Goal: Submit feedback/report problem: Submit feedback/report problem

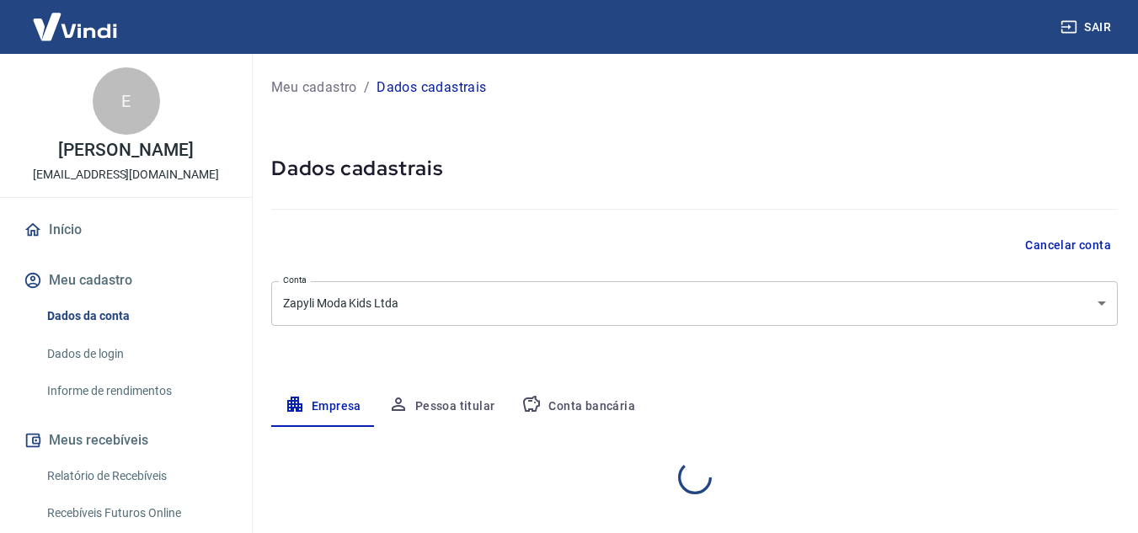
select select "SP"
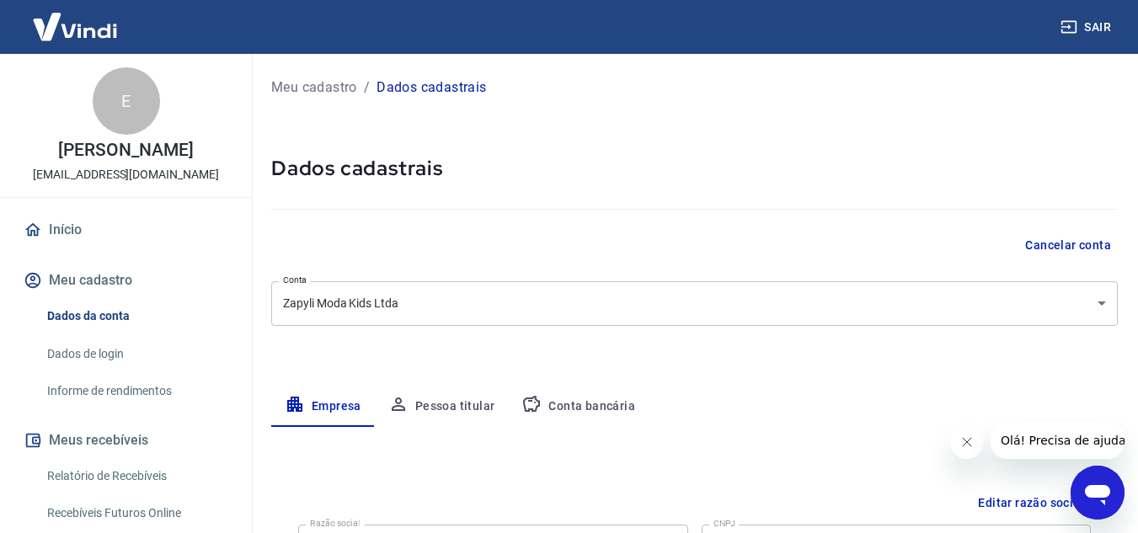
scroll to position [168, 0]
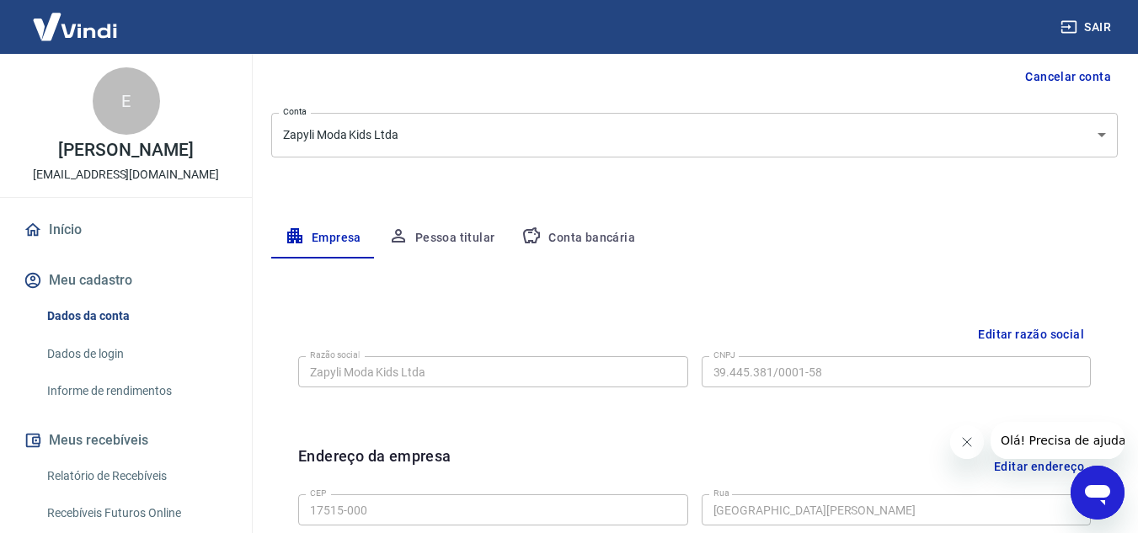
click at [597, 241] on button "Conta bancária" at bounding box center [578, 238] width 141 height 40
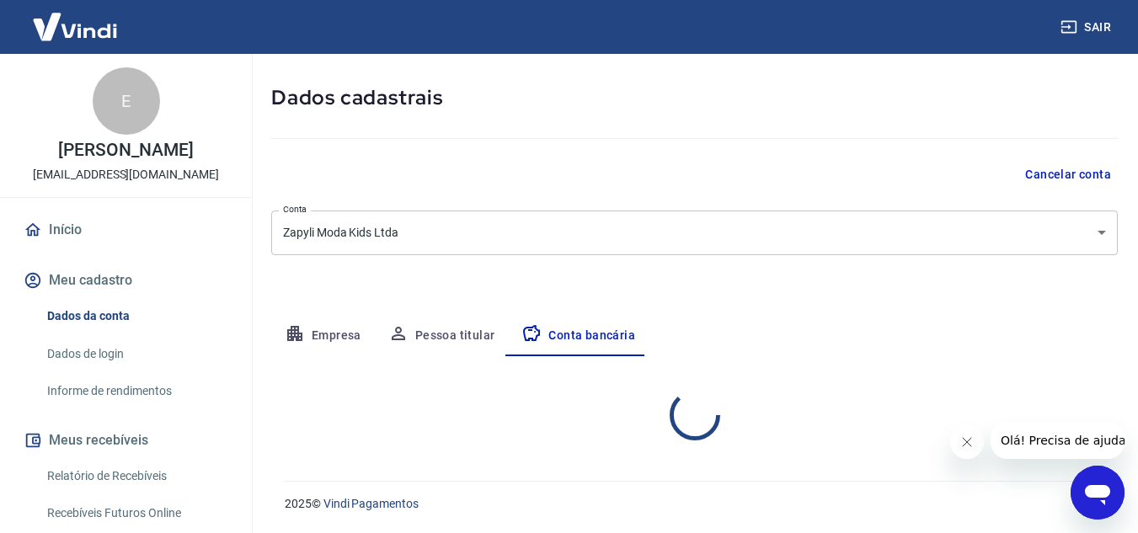
select select "1"
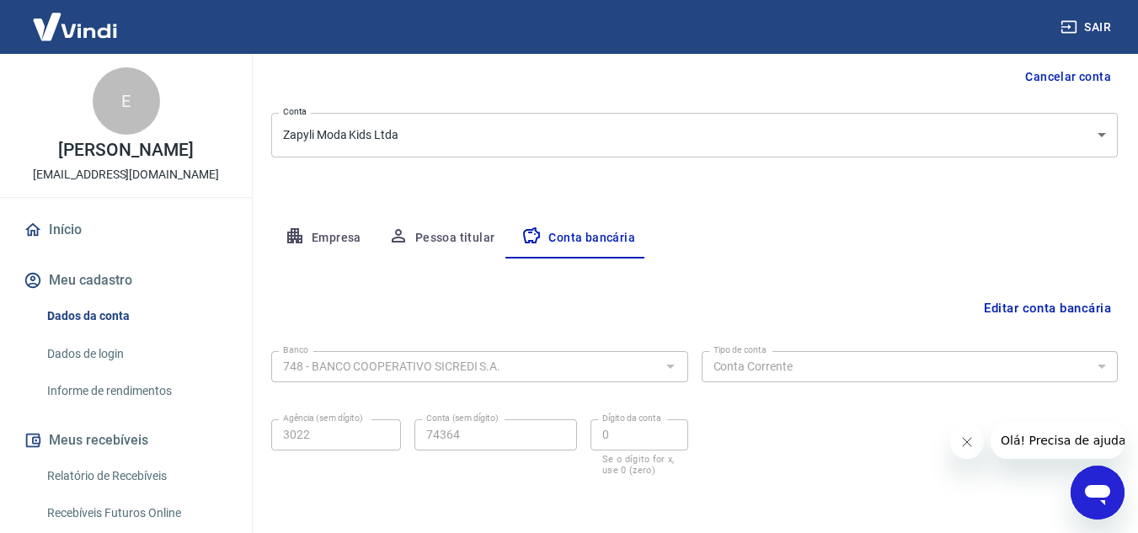
scroll to position [234, 0]
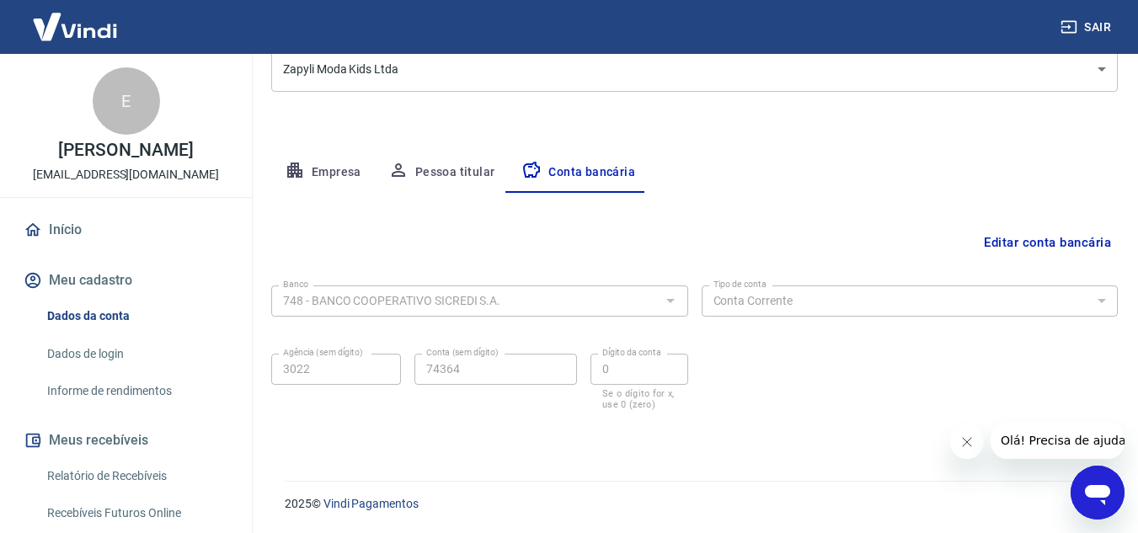
click at [1095, 480] on icon "Abrir janela de mensagens" at bounding box center [1098, 493] width 30 height 30
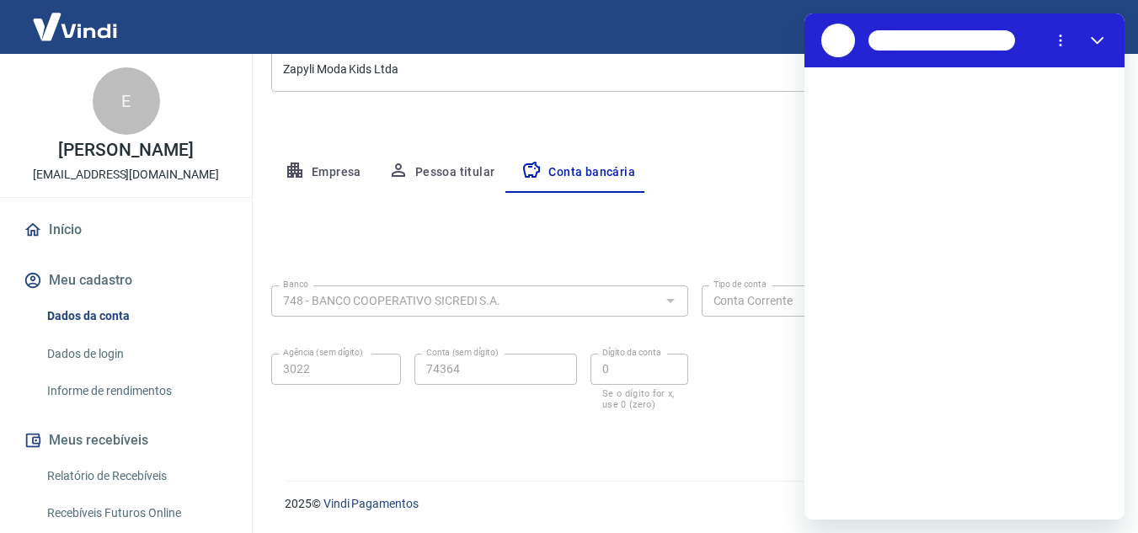
scroll to position [0, 0]
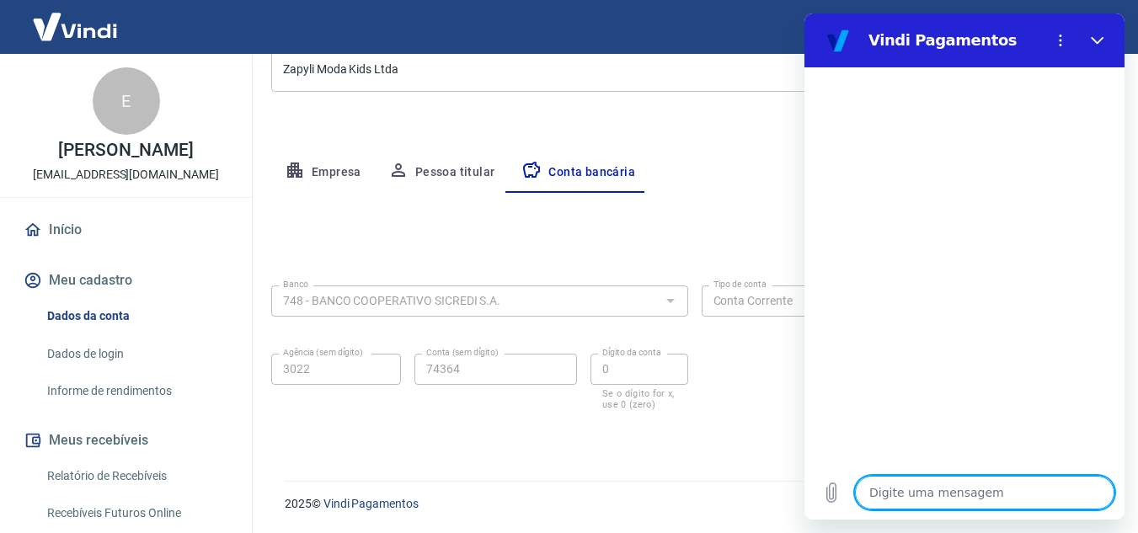
type textarea "b"
type textarea "x"
type textarea "bo"
type textarea "x"
type textarea "boa"
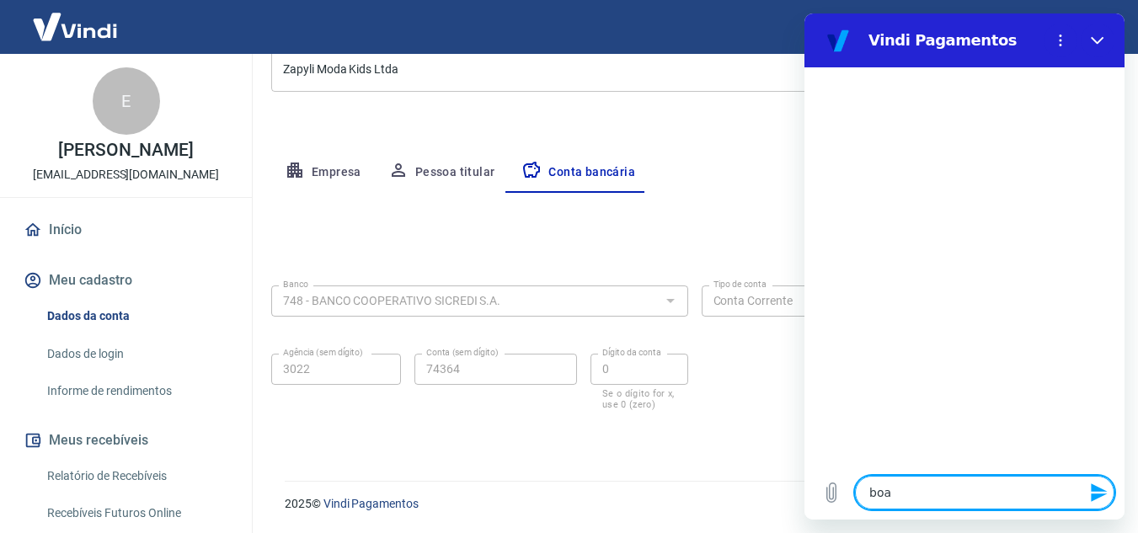
type textarea "x"
type textarea "boa"
type textarea "x"
type textarea "boa t"
type textarea "x"
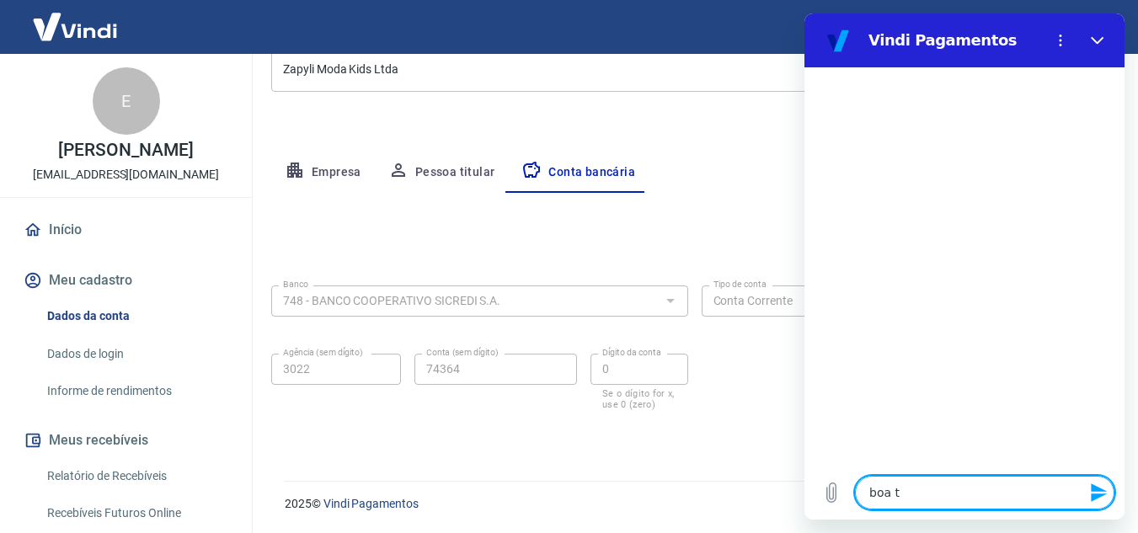
type textarea "boa ta"
type textarea "x"
type textarea "boa tar"
type textarea "x"
type textarea "boa tard"
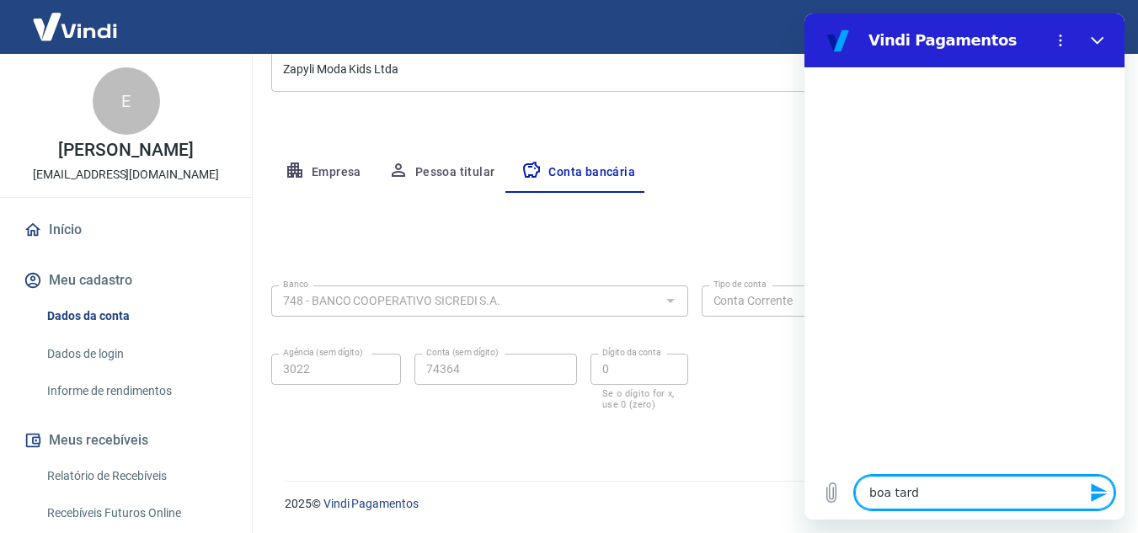
type textarea "x"
type textarea "boa tarde"
type textarea "x"
type textarea "boa tarde!"
type textarea "x"
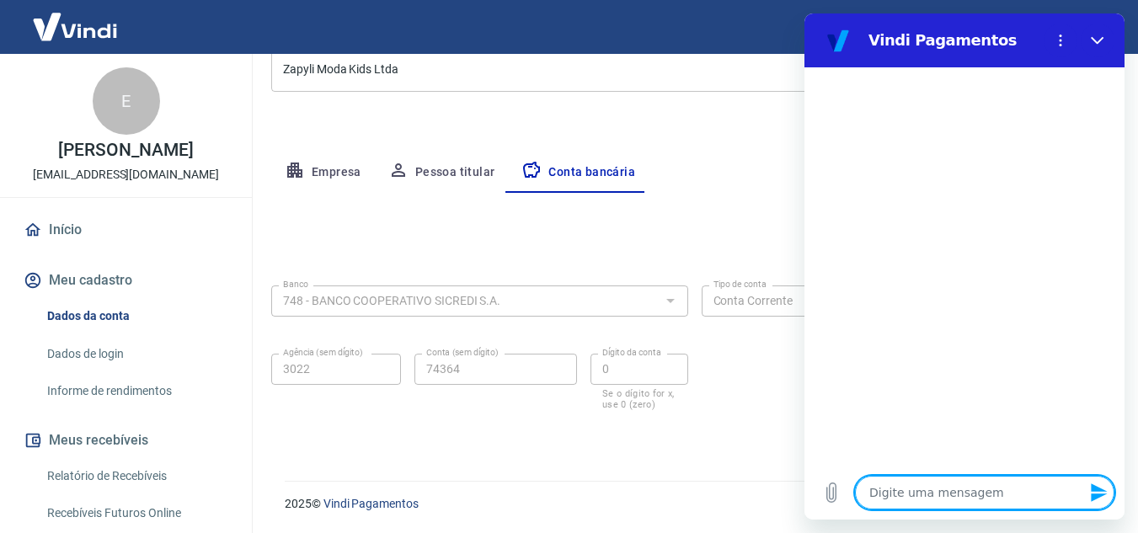
type textarea "x"
type textarea "t"
type textarea "x"
type textarea "tu"
type textarea "x"
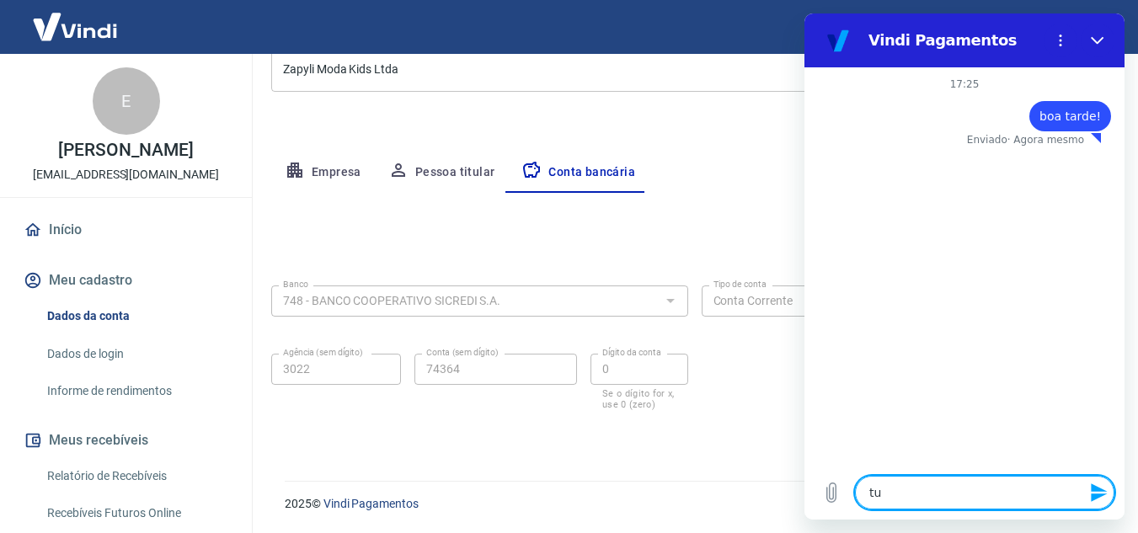
type textarea "tud"
type textarea "x"
type textarea "tudo"
type textarea "x"
type textarea "tudo"
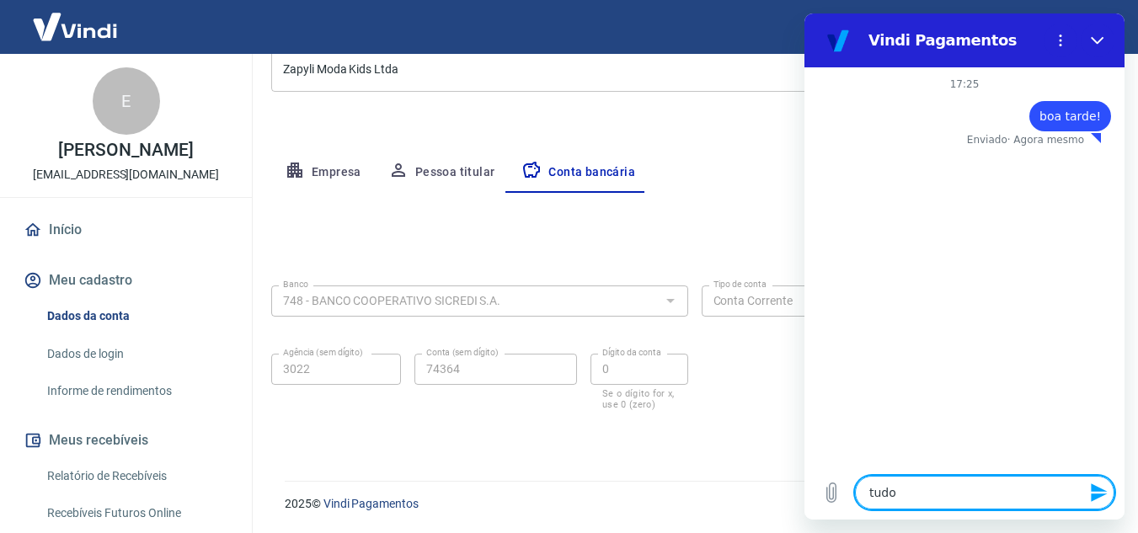
type textarea "x"
type textarea "tudo b"
type textarea "x"
type textarea "tudo be"
type textarea "x"
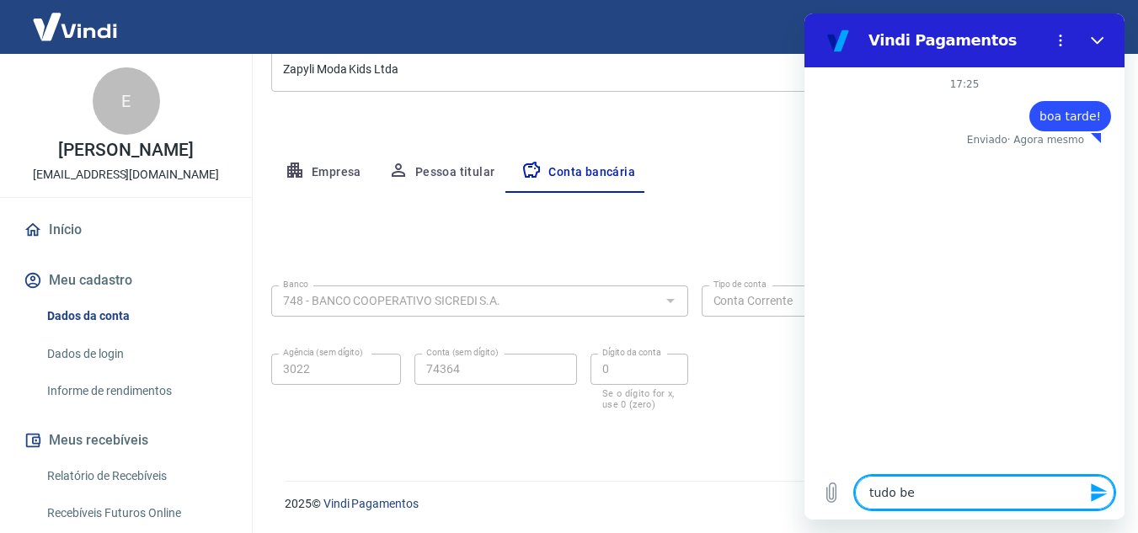
type textarea "tudo bem"
type textarea "x"
type textarea "tudo bem?"
type textarea "x"
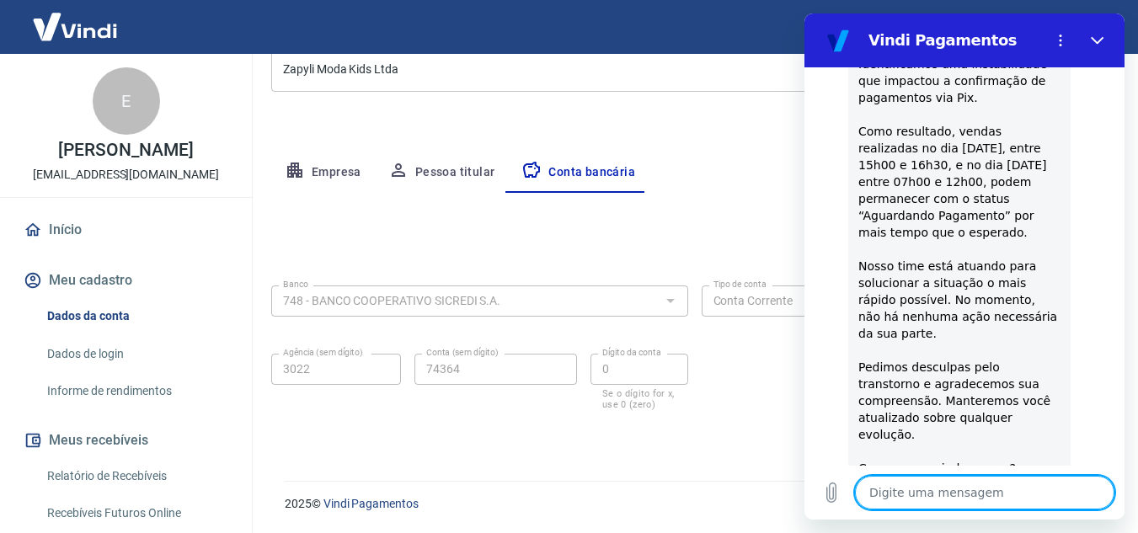
type textarea "x"
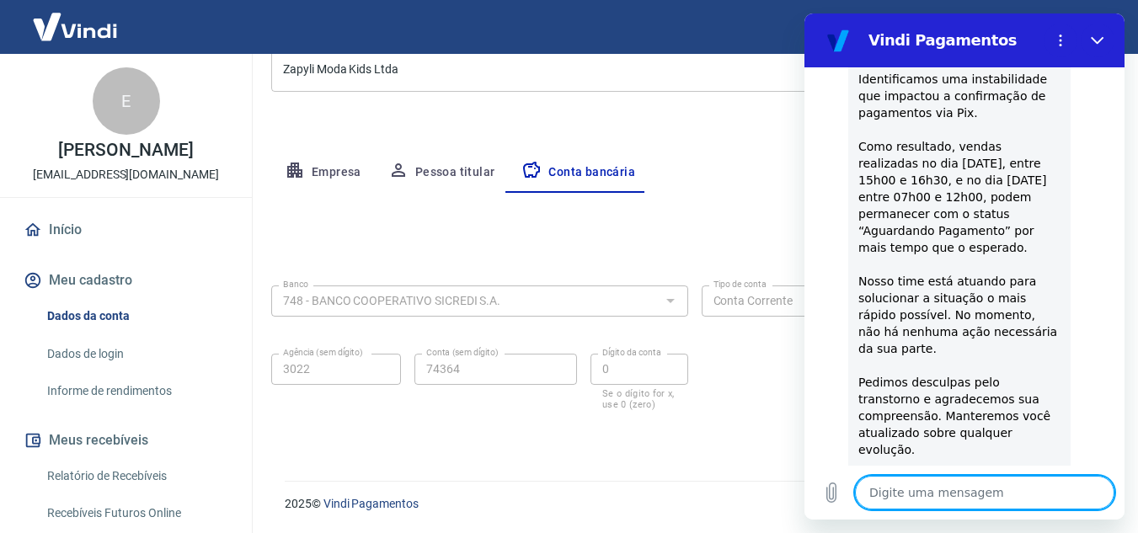
scroll to position [259, 0]
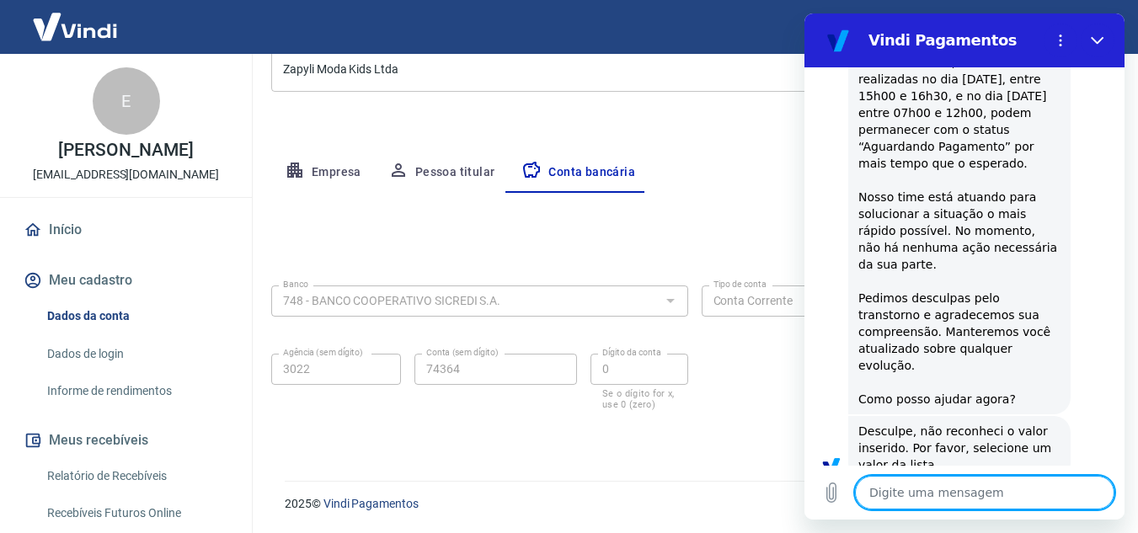
click at [958, 497] on textarea at bounding box center [984, 493] width 259 height 34
type textarea "c"
type textarea "x"
type textarea "co"
type textarea "x"
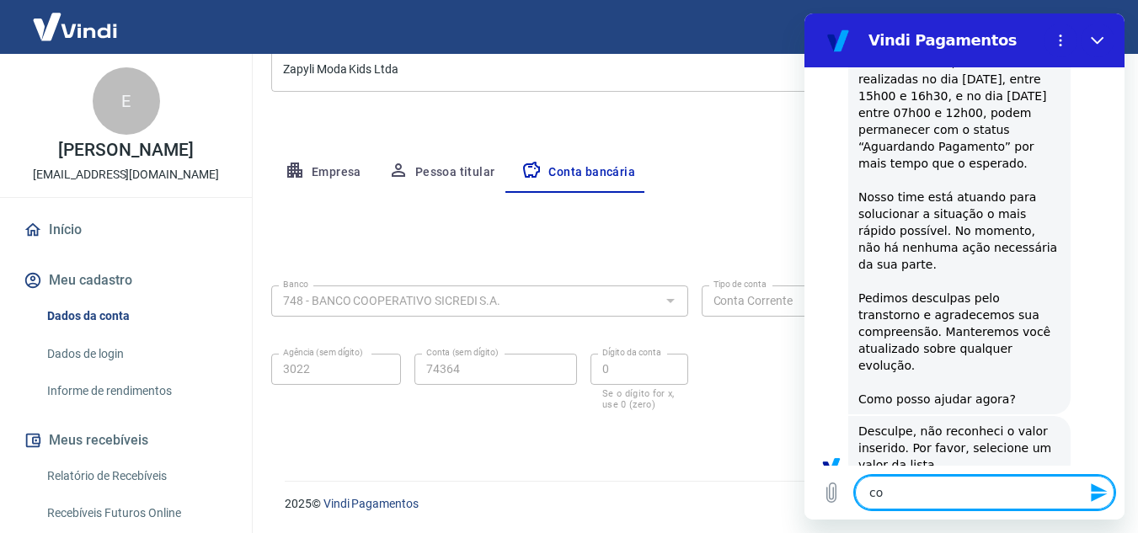
type textarea "com"
type textarea "x"
type textarea "como"
type textarea "x"
type textarea "com"
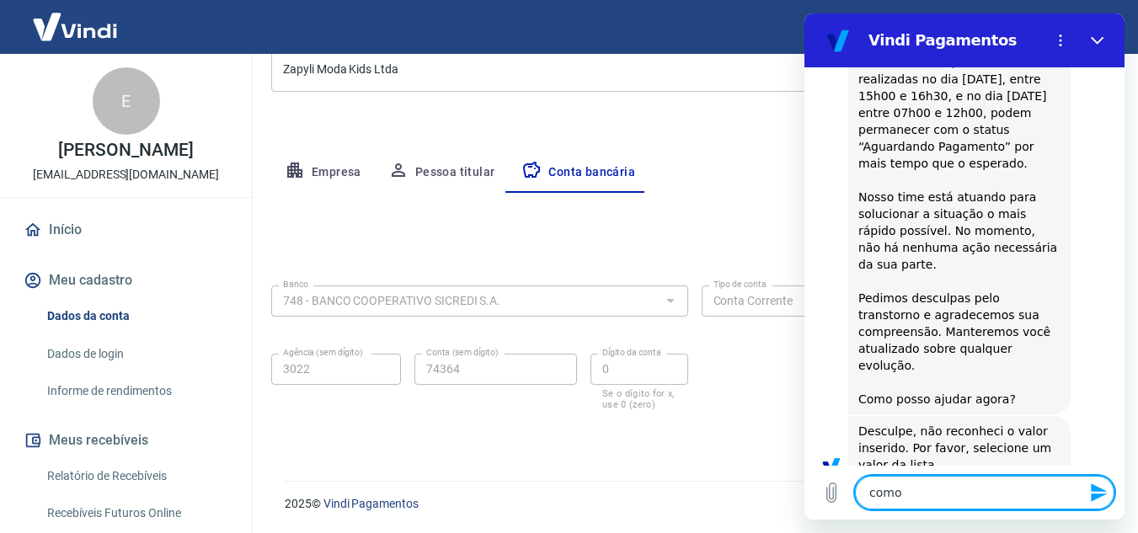
type textarea "x"
type textarea "co"
type textarea "x"
type textarea "c"
type textarea "x"
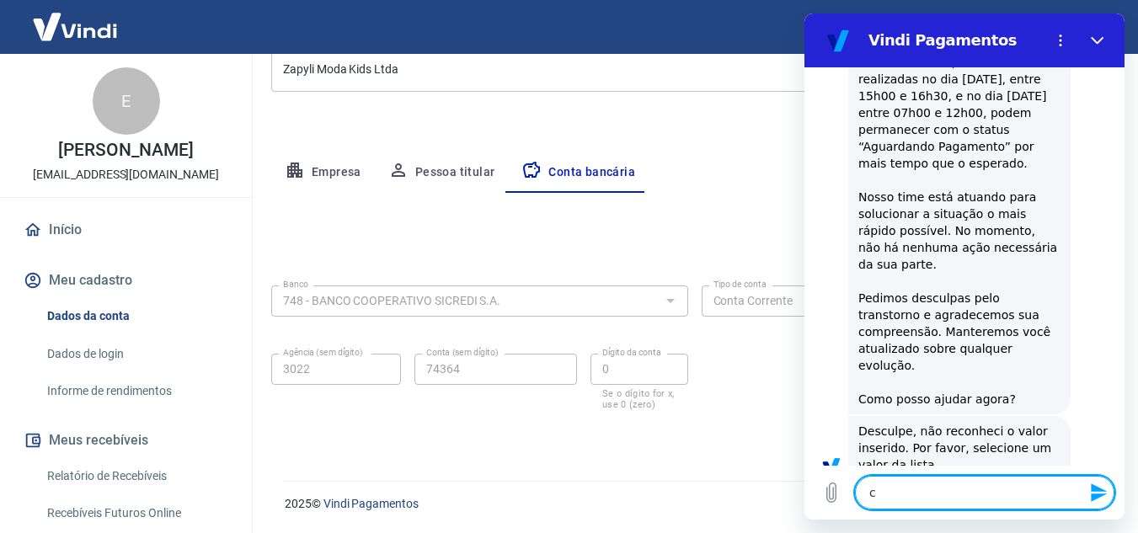
type textarea "x"
type textarea "t"
type textarea "x"
type textarea "te"
type textarea "x"
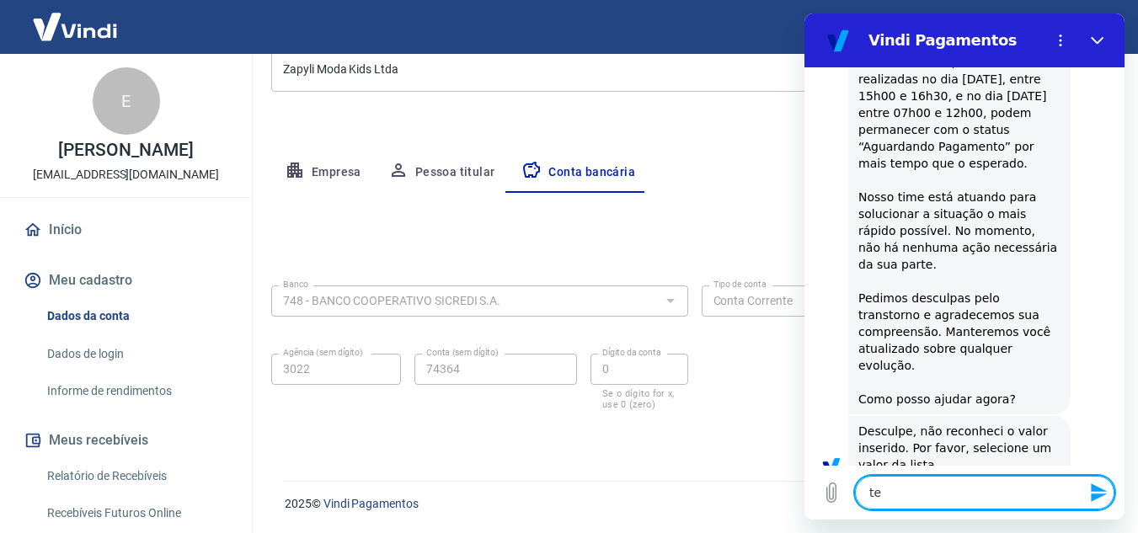
type textarea "ter"
type textarea "x"
type textarea "teri"
type textarea "x"
type textarea "teria"
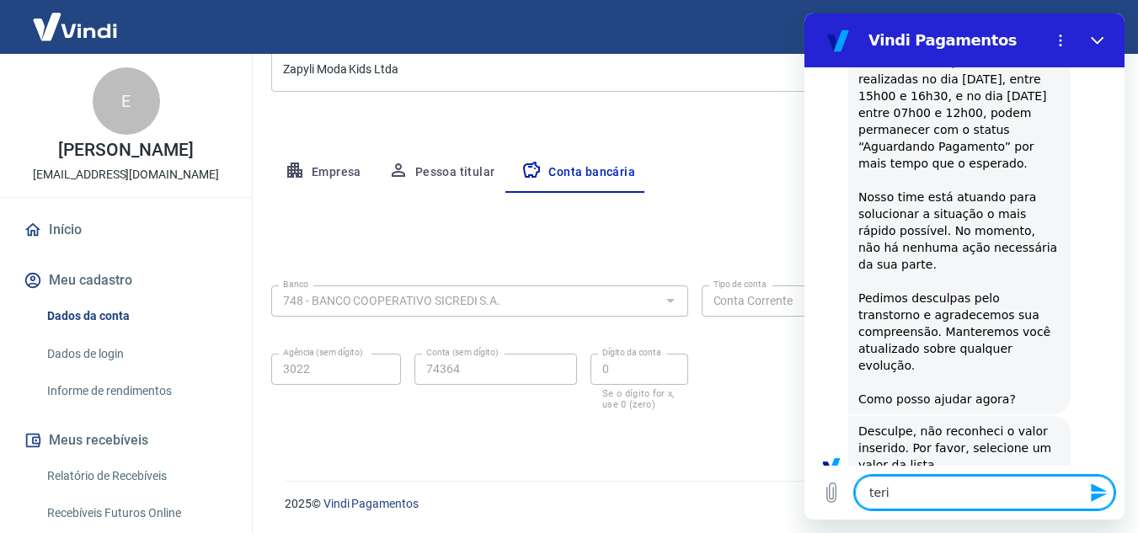
type textarea "x"
type textarea "teria"
type textarea "x"
type textarea "teria c"
type textarea "x"
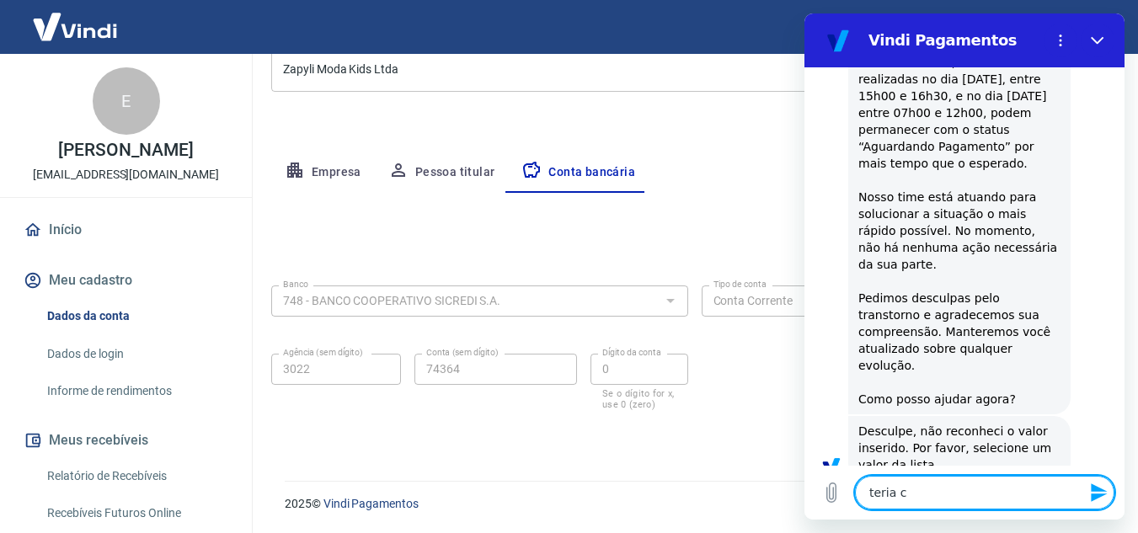
type textarea "teria co"
type textarea "x"
type textarea "teria com"
type textarea "x"
type textarea "teria como"
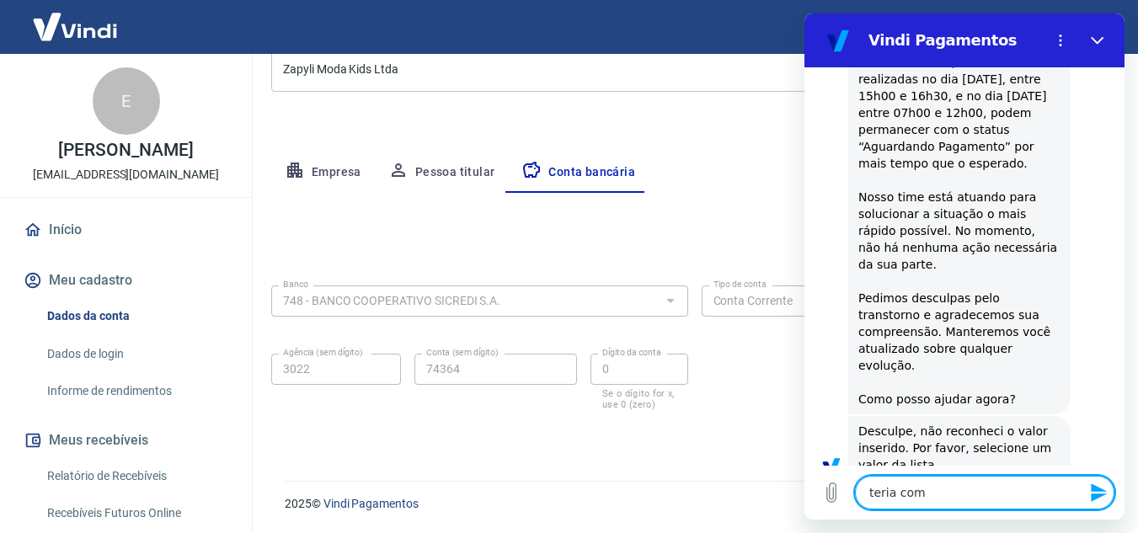
type textarea "x"
type textarea "teria como"
type textarea "x"
type textarea "teria como i"
type textarea "x"
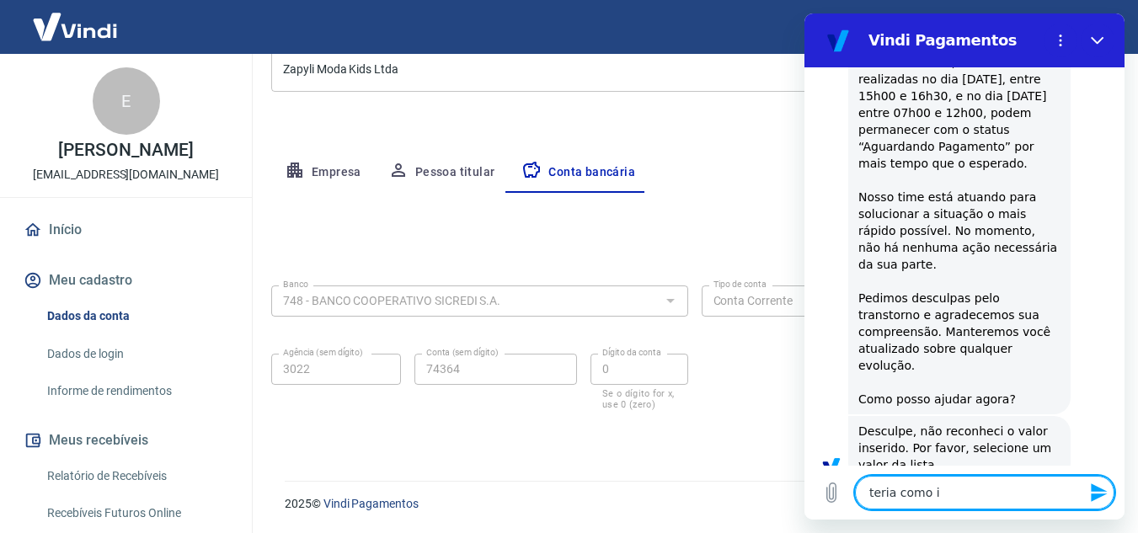
type textarea "teria como in"
type textarea "x"
type textarea "teria como inc"
type textarea "x"
type textarea "teria como incl"
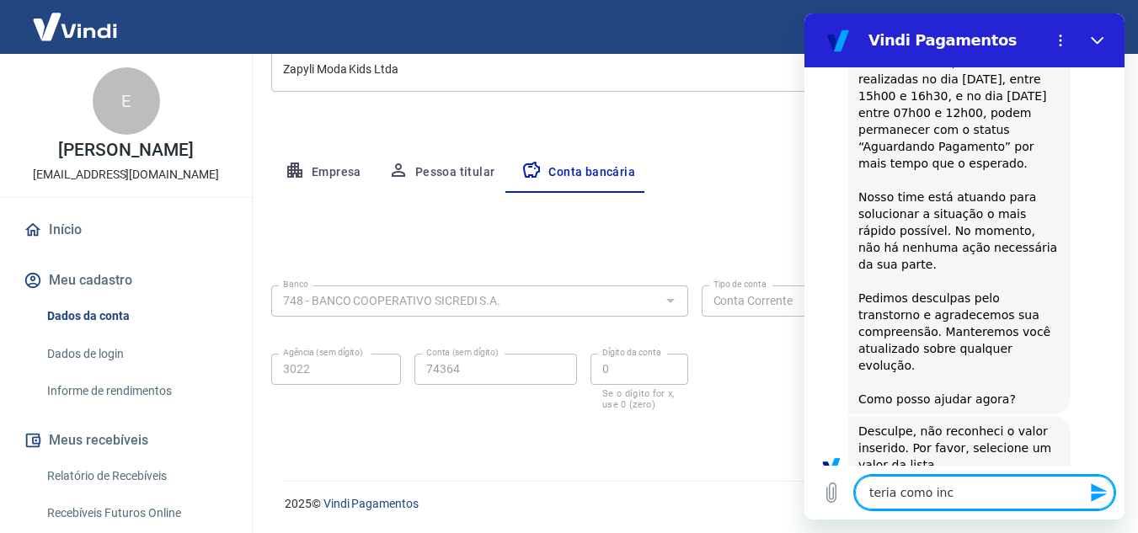
type textarea "x"
type textarea "teria como inclu"
type textarea "x"
type textarea "teria como inclui"
type textarea "x"
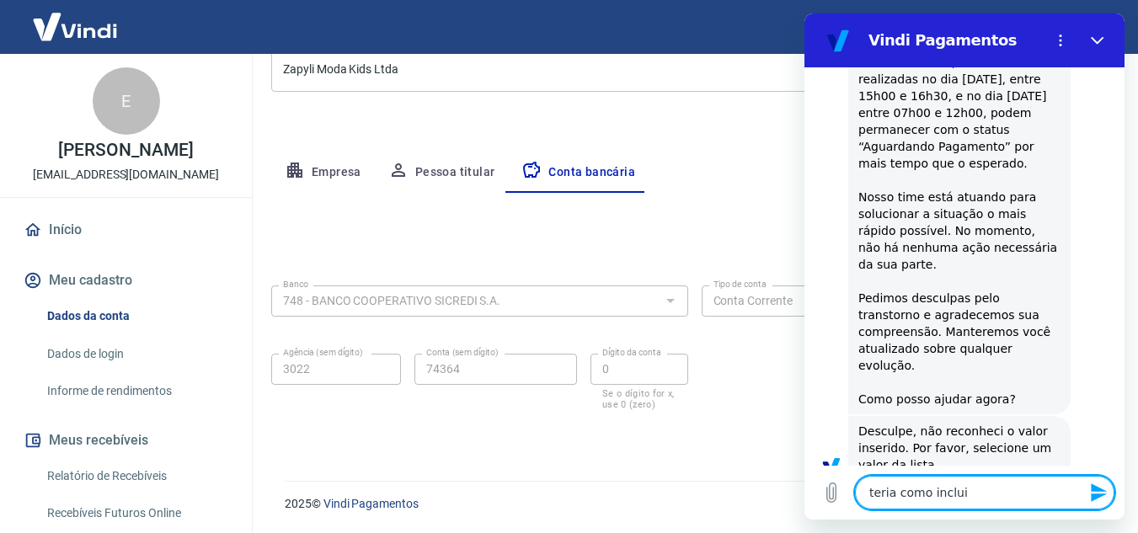
type textarea "teria como incluir"
type textarea "x"
type textarea "teria como incluir"
type textarea "x"
type textarea "teria como incluir o"
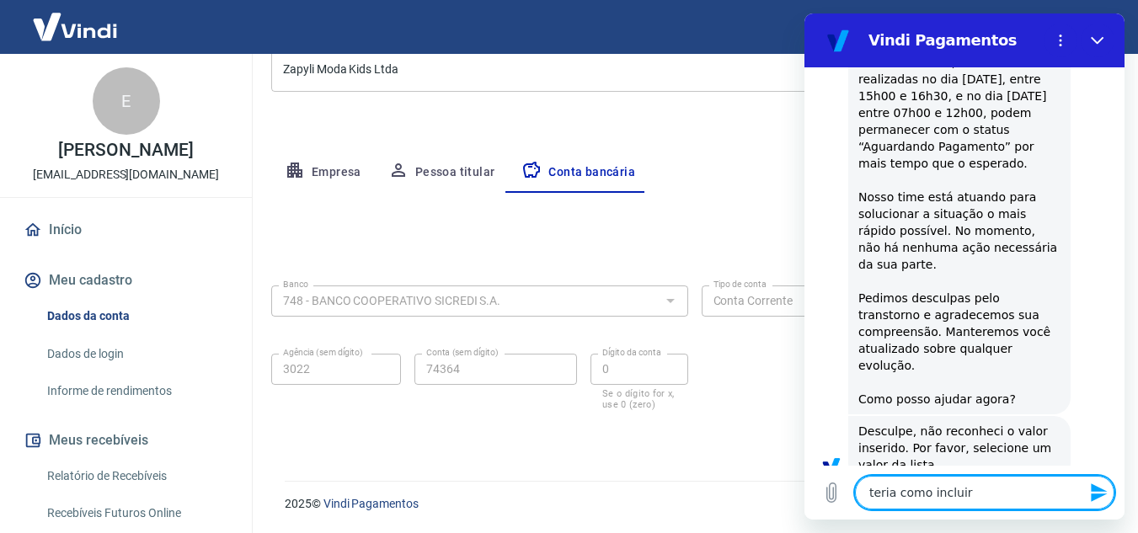
type textarea "x"
type textarea "teria como incluir ou"
type textarea "x"
type textarea "teria como incluir out"
type textarea "x"
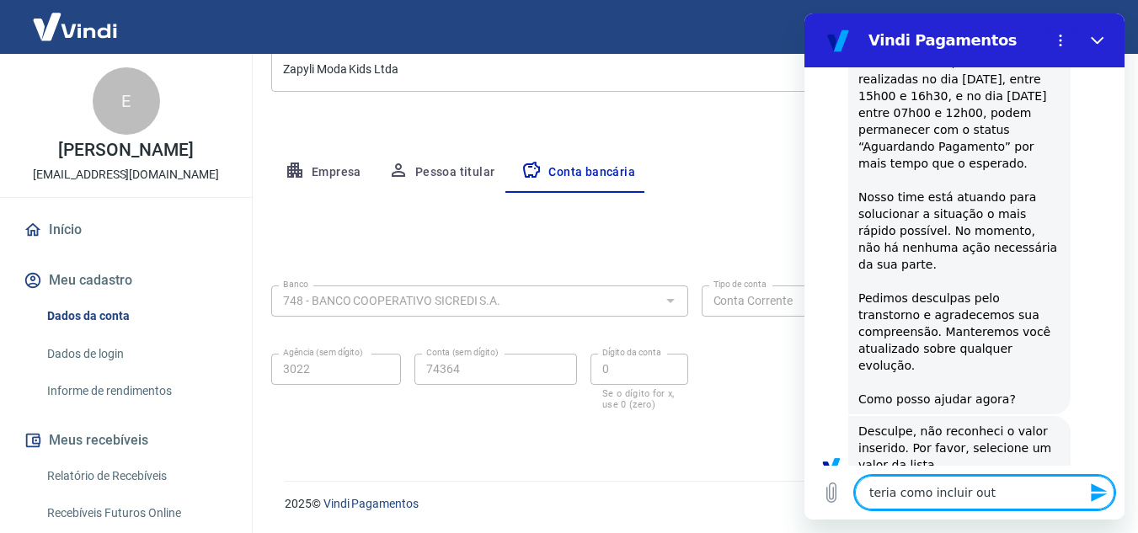
type textarea "teria como incluir outr"
type textarea "x"
type textarea "teria como incluir outra"
type textarea "x"
type textarea "teria como incluir outra"
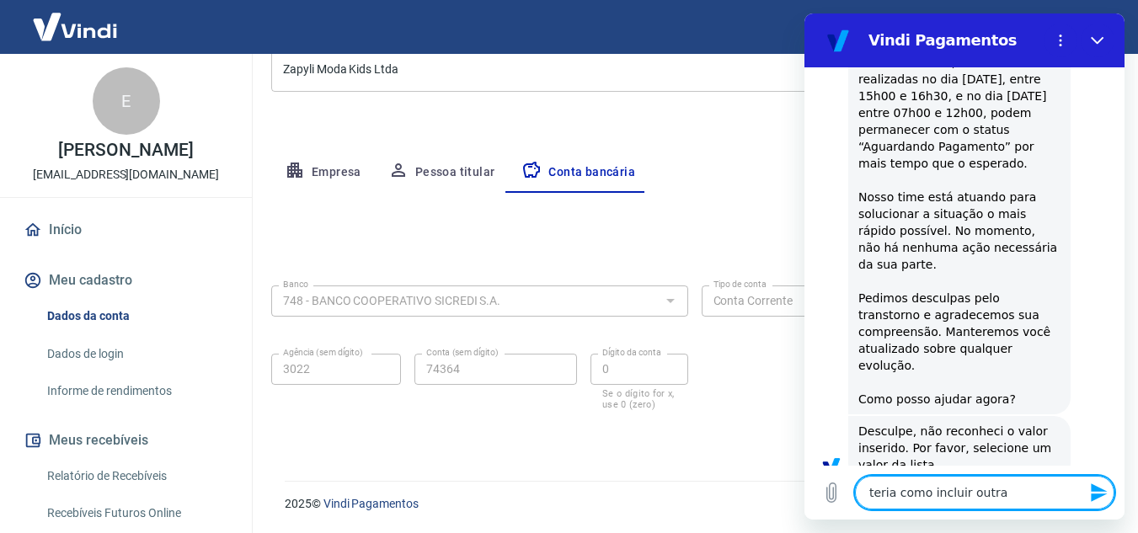
type textarea "x"
type textarea "teria como incluir outra c"
type textarea "x"
type textarea "teria como incluir outra co"
type textarea "x"
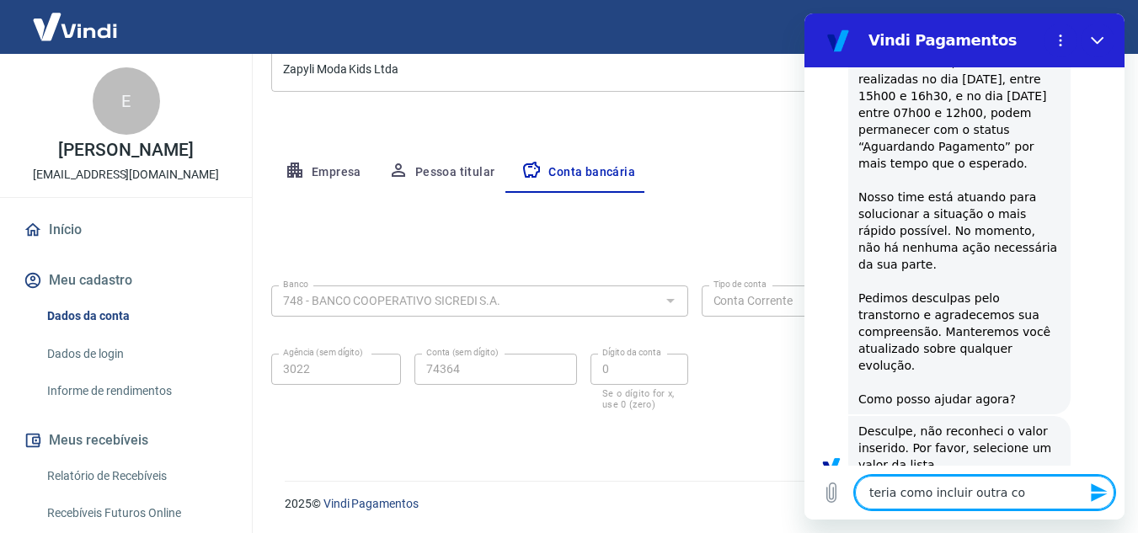
type textarea "teria como incluir outra con"
type textarea "x"
type textarea "teria como incluir outra cont"
type textarea "x"
type textarea "teria como incluir outra conta"
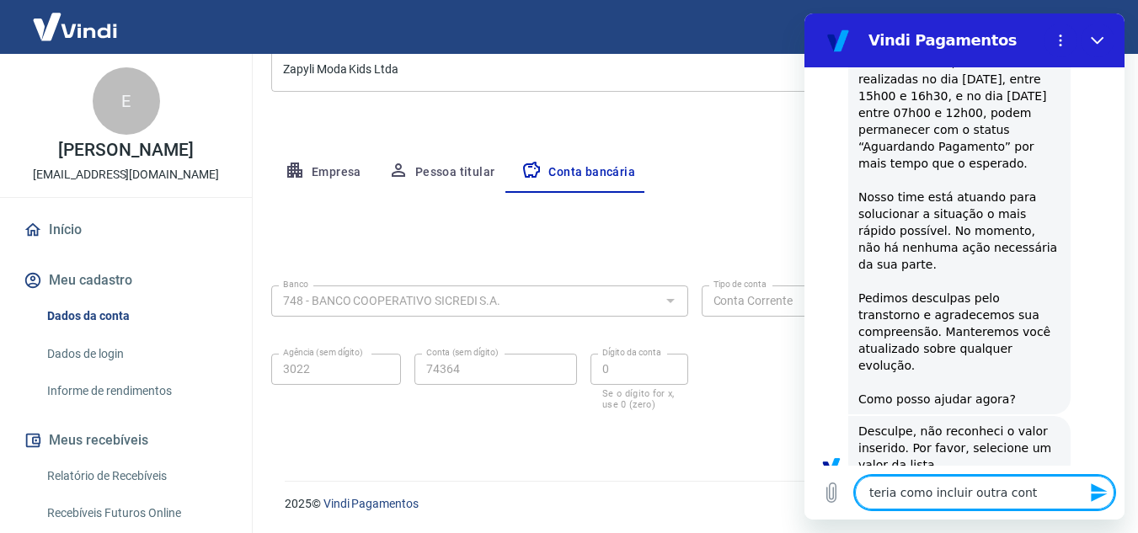
type textarea "x"
type textarea "teria como incluir outra conta"
type textarea "x"
type textarea "teria como incluir outra conta b"
type textarea "x"
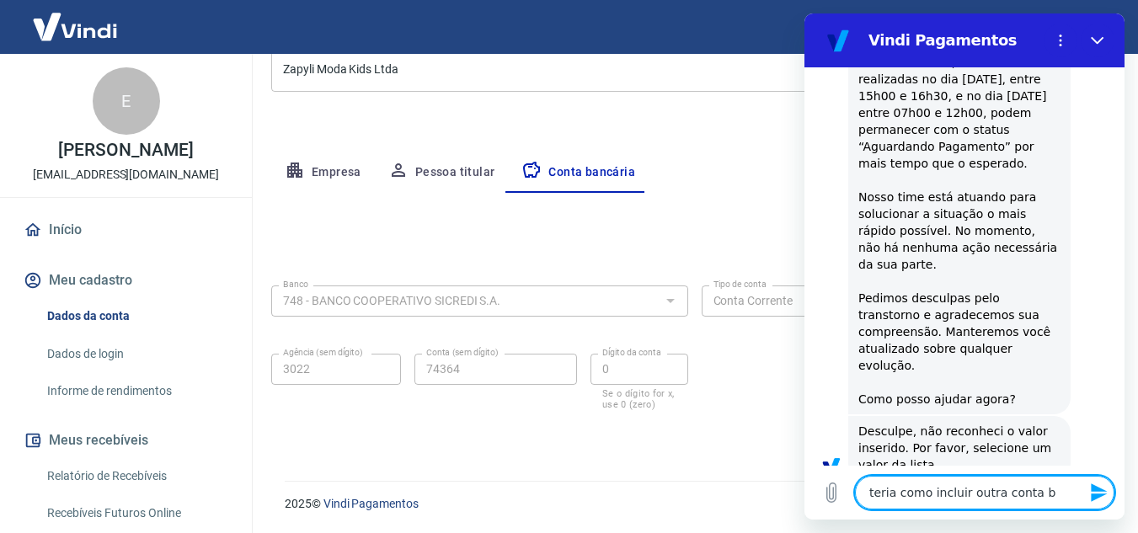
type textarea "teria como incluir outra conta ba"
type textarea "x"
type textarea "teria como incluir outra conta ban"
type textarea "x"
type textarea "teria como incluir outra conta banc"
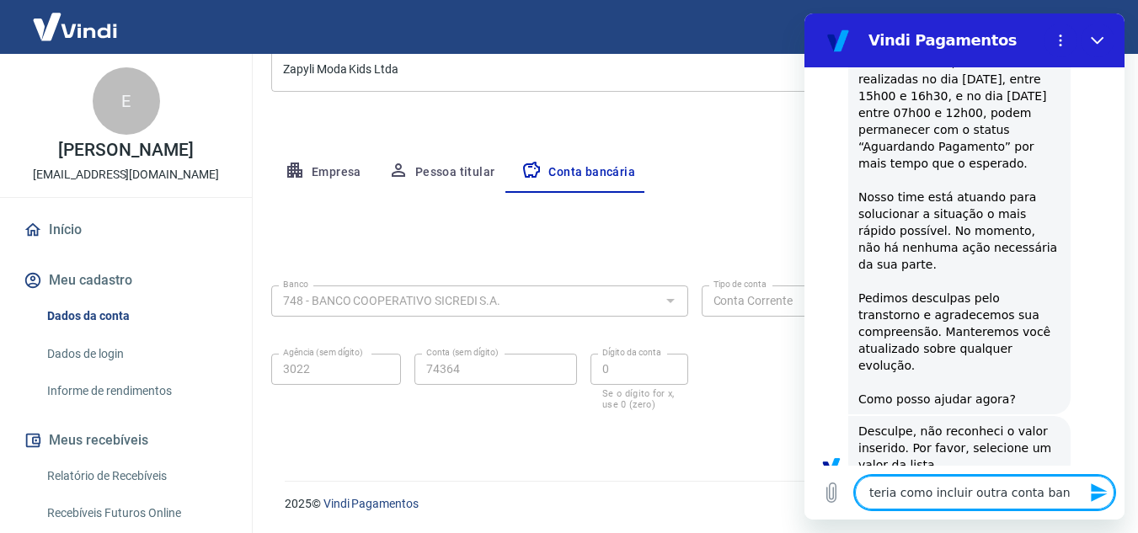
type textarea "x"
type textarea "teria como incluir outra conta banca"
type textarea "x"
type textarea "teria como incluir outra conta bancar"
type textarea "x"
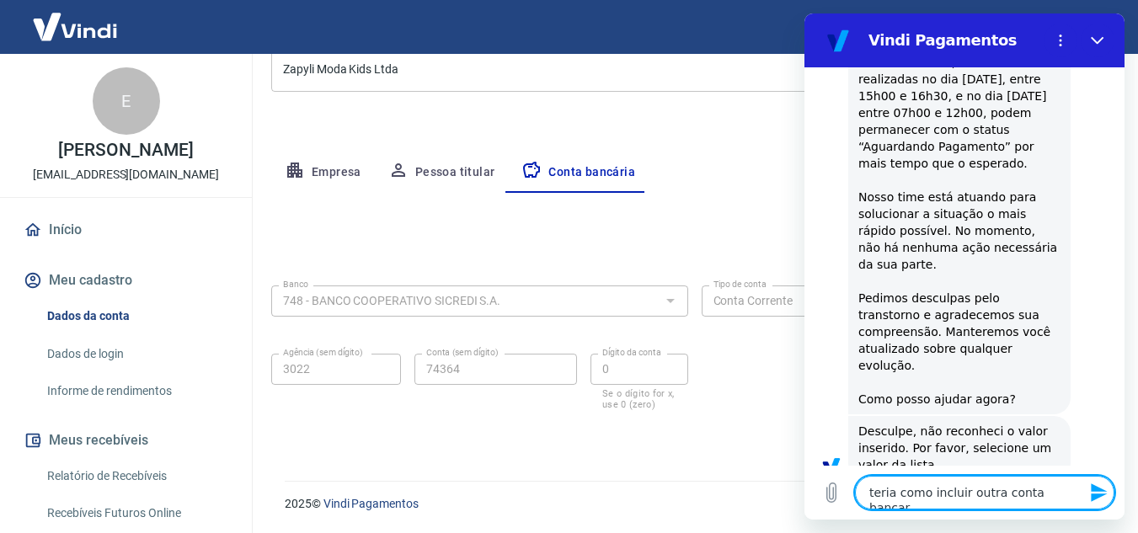
type textarea "teria como incluir outra conta bancari"
type textarea "x"
type textarea "teria como incluir outra conta bancaria"
type textarea "x"
type textarea "teria como incluir outra conta bancaria"
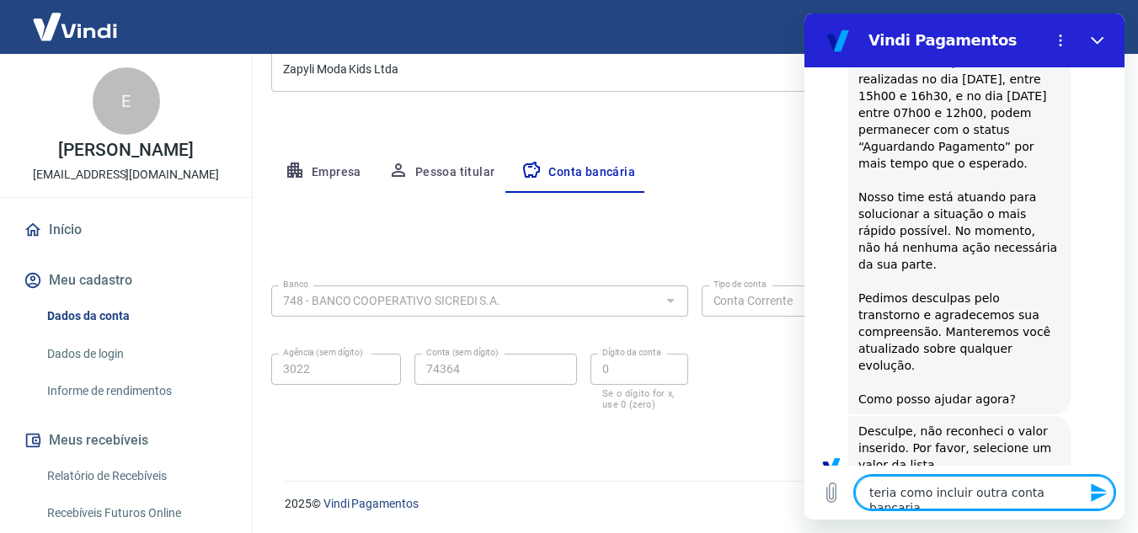
type textarea "x"
type textarea "teria como incluir outra conta bancaria p"
type textarea "x"
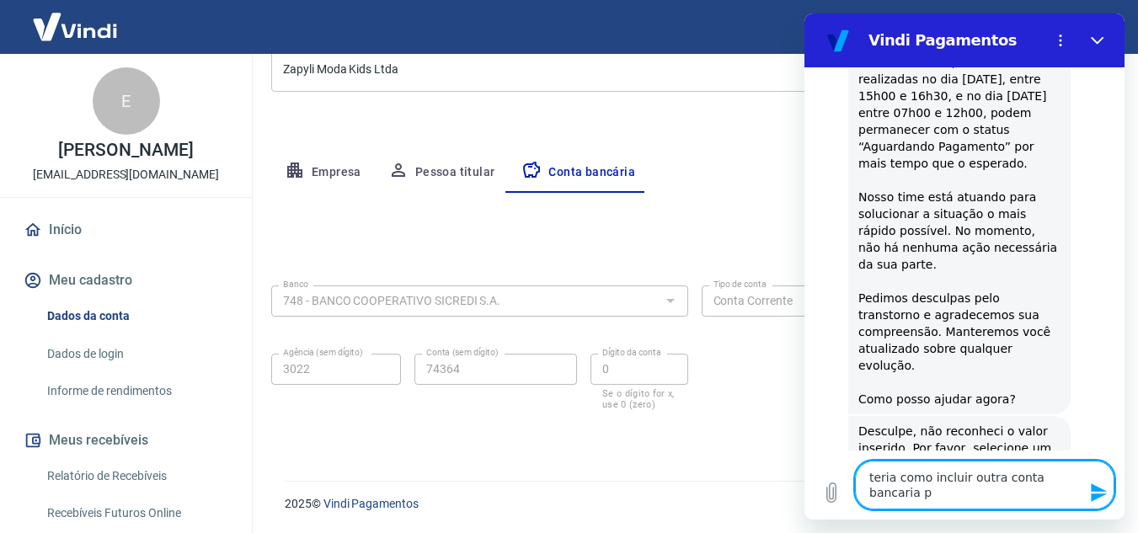
type textarea "teria como incluir outra conta bancaria pa"
type textarea "x"
type textarea "teria como incluir outra conta bancaria par"
type textarea "x"
type textarea "teria como incluir outra conta bancaria para"
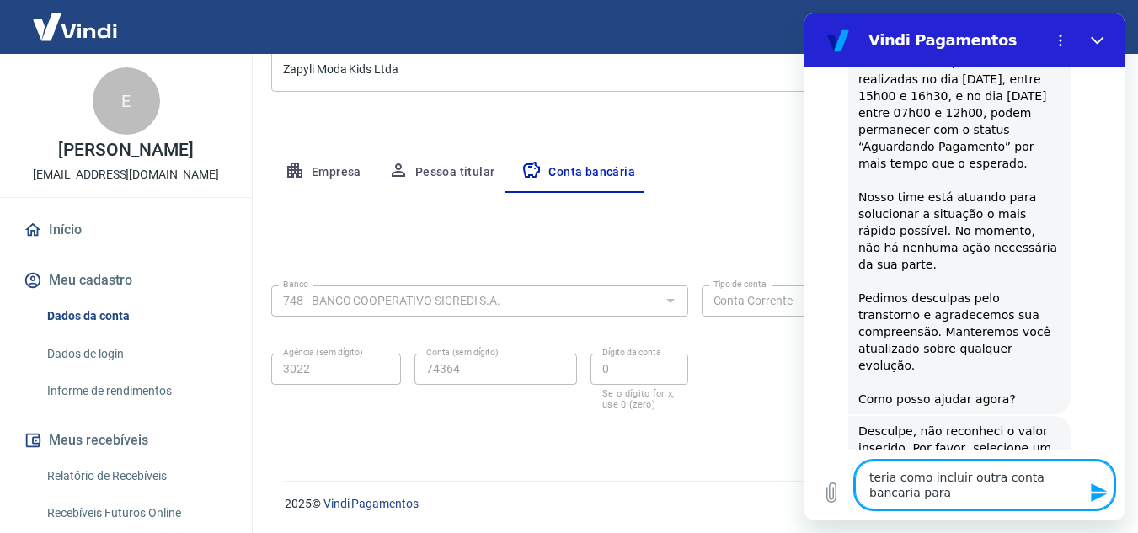
type textarea "x"
type textarea "teria como incluir outra conta bancaria para"
type textarea "x"
type textarea "teria como incluir outra conta bancaria para r"
type textarea "x"
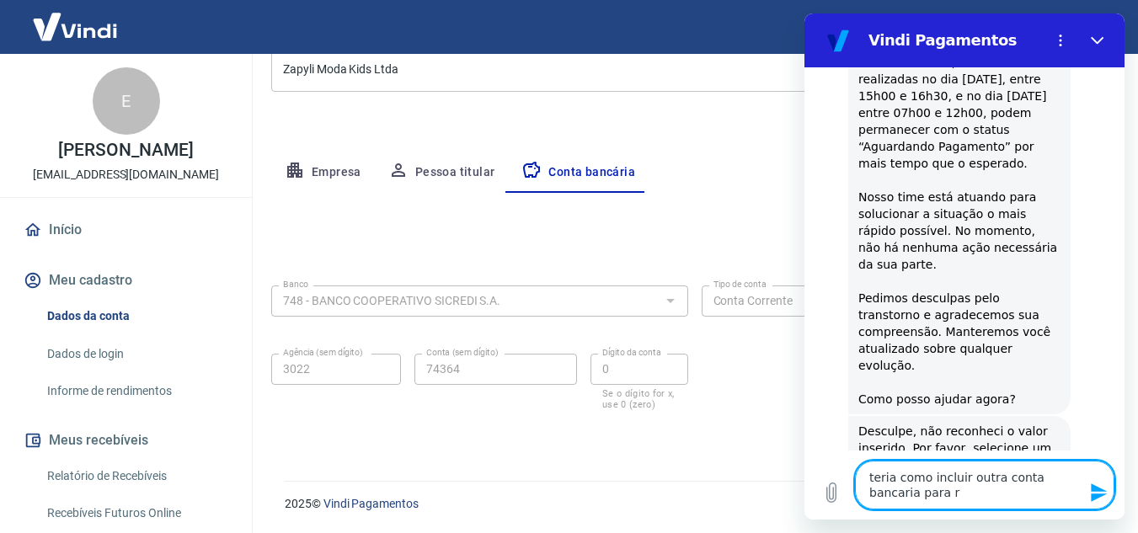
type textarea "teria como incluir outra conta bancaria para re"
type textarea "x"
type textarea "teria como incluir outra conta bancaria para rec"
type textarea "x"
type textarea "teria como incluir outra conta bancaria para rece"
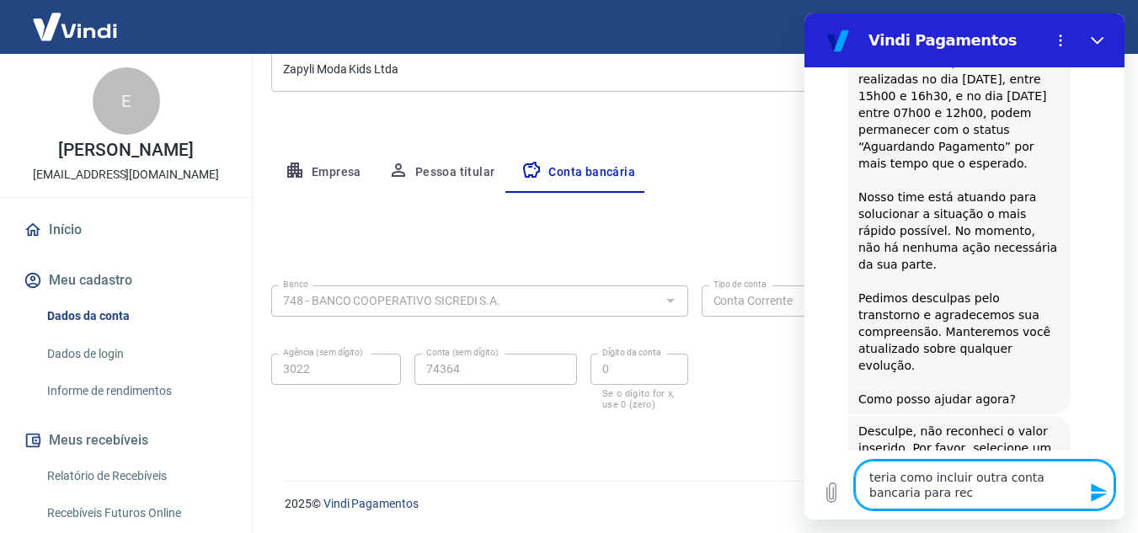
type textarea "x"
type textarea "teria como incluir outra conta bancaria para receb"
type textarea "x"
type textarea "teria como incluir outra conta bancaria para recebe"
type textarea "x"
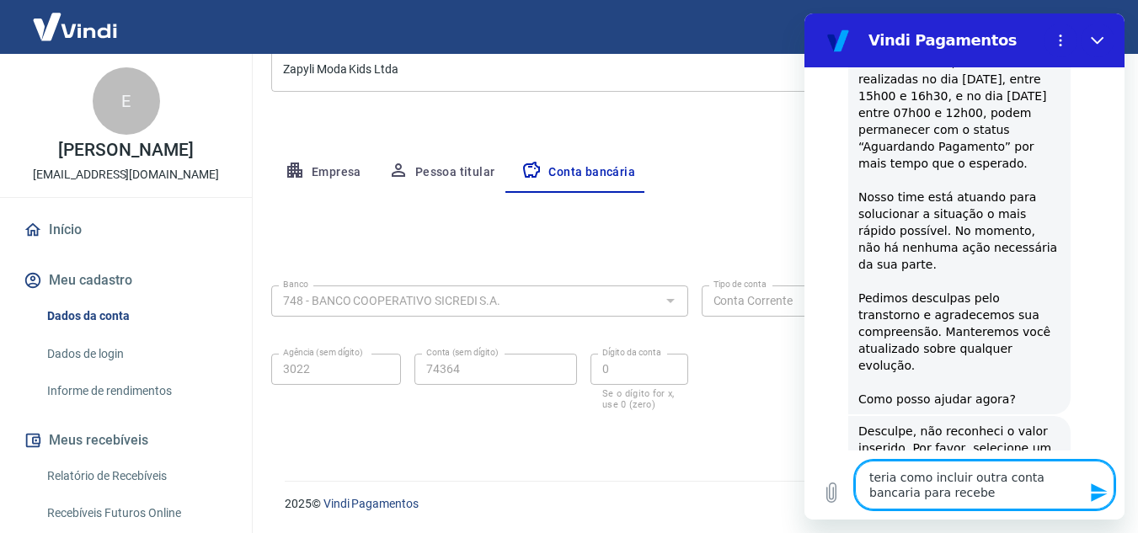
type textarea "teria como incluir outra conta bancaria para receber"
type textarea "x"
type textarea "teria como incluir outra conta bancaria para recebe"
type textarea "x"
type textarea "teria como incluir outra conta bancaria para receb"
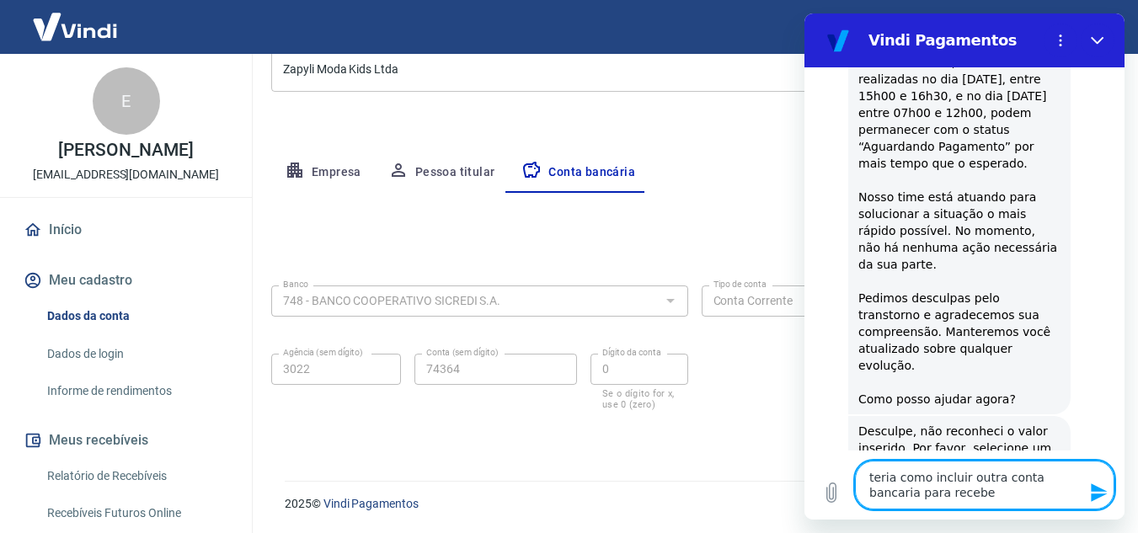
type textarea "x"
type textarea "teria como incluir outra conta bancaria para recebi"
type textarea "x"
type textarea "teria como incluir outra conta bancaria para recebim"
type textarea "x"
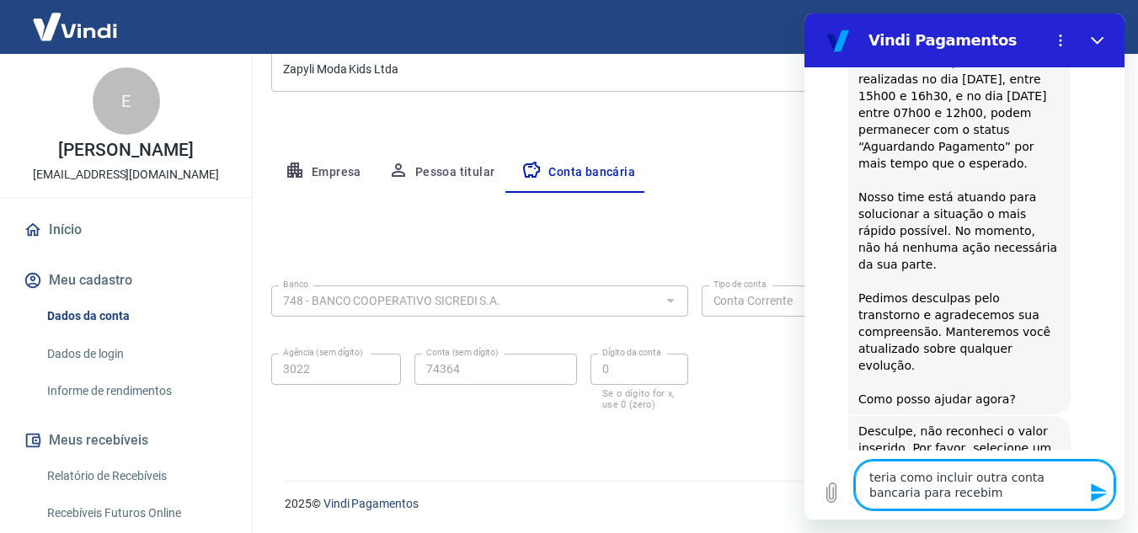
type textarea "teria como incluir outra conta bancaria para recebime"
type textarea "x"
type textarea "teria como incluir outra conta bancaria para recebimen"
type textarea "x"
type textarea "teria como incluir outra conta bancaria para recebiment"
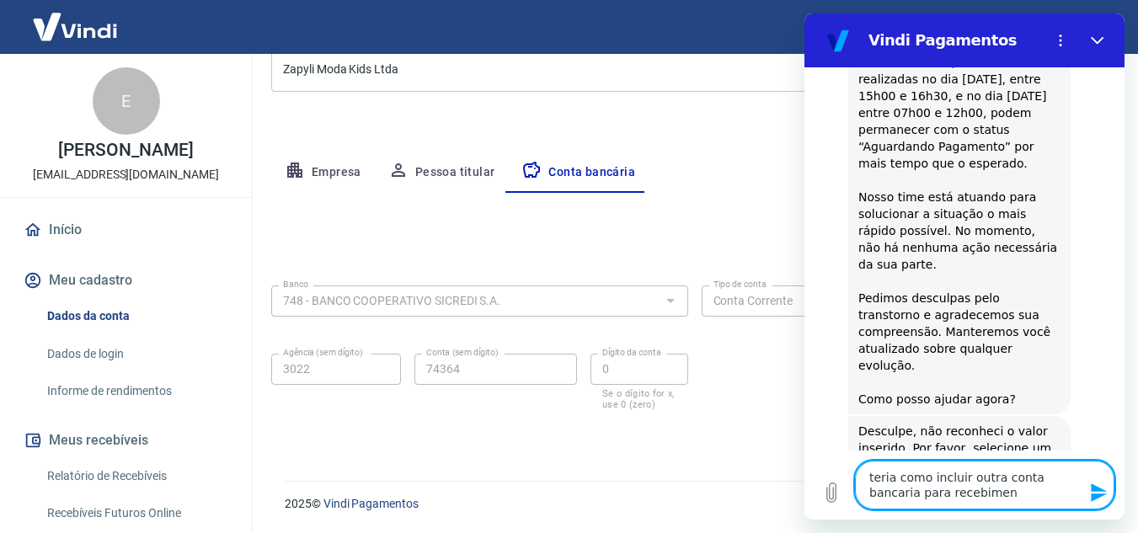
type textarea "x"
type textarea "teria como incluir outra conta bancaria para recebimento"
type textarea "x"
type textarea "teria como incluir outra conta bancaria para recebimentos"
type textarea "x"
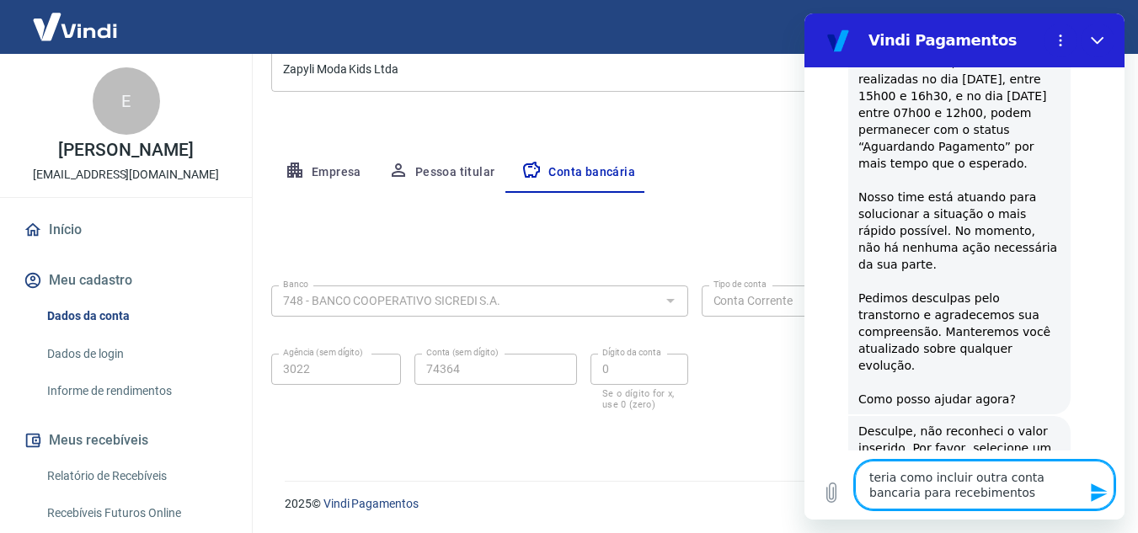
type textarea "teria como incluir outra conta bancaria para recebimentos?"
type textarea "x"
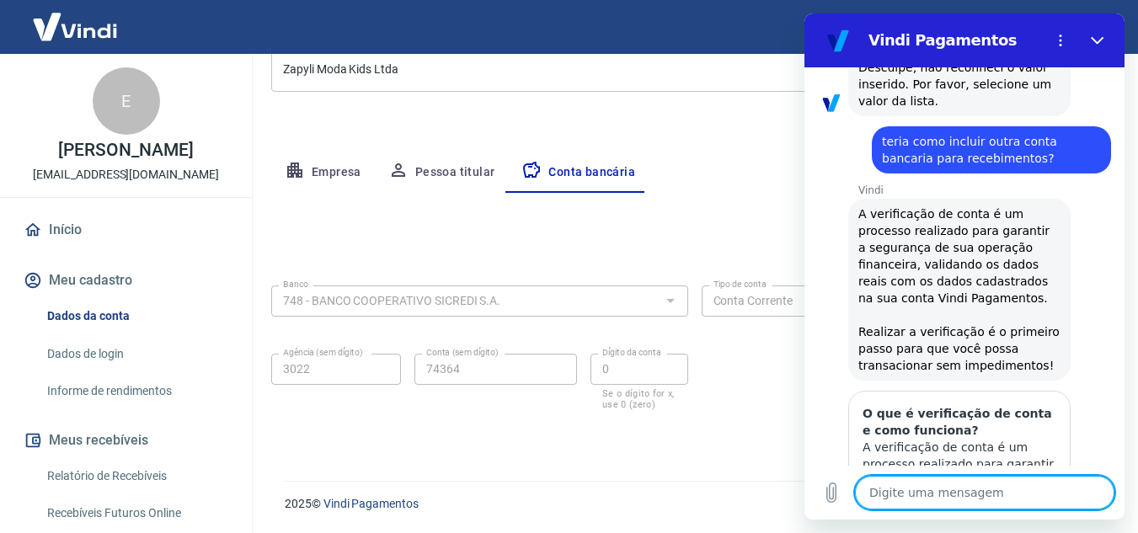
scroll to position [792, 0]
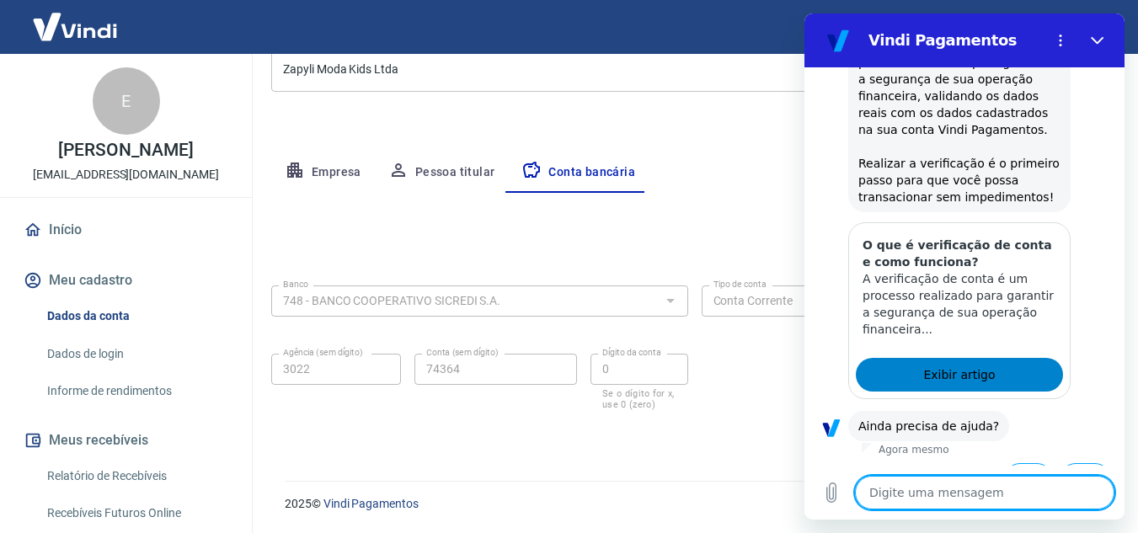
click at [988, 358] on link "Exibir artigo" at bounding box center [959, 375] width 207 height 34
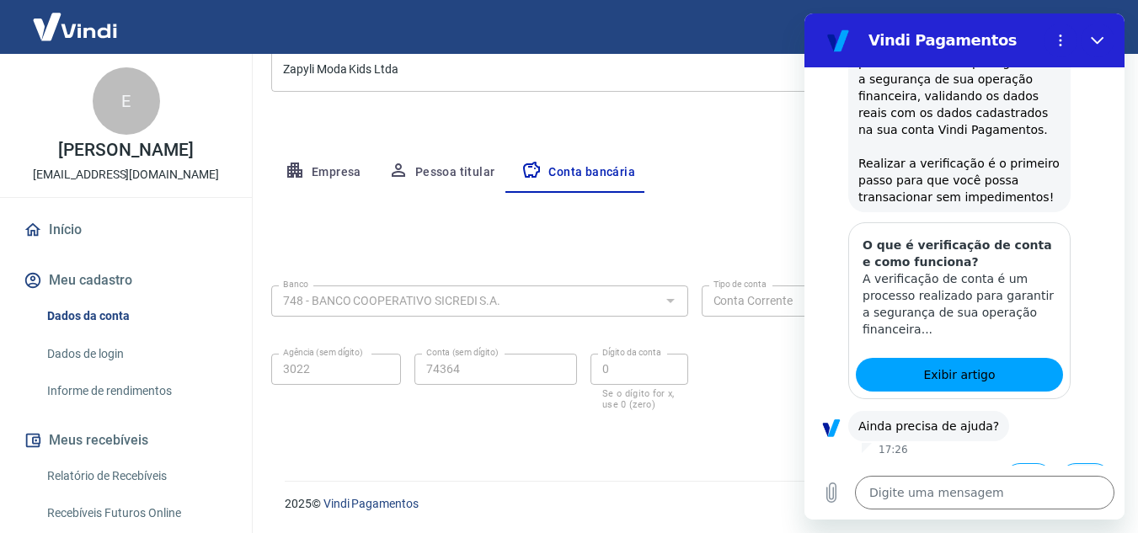
click at [1075, 463] on button "Não" at bounding box center [1085, 479] width 51 height 32
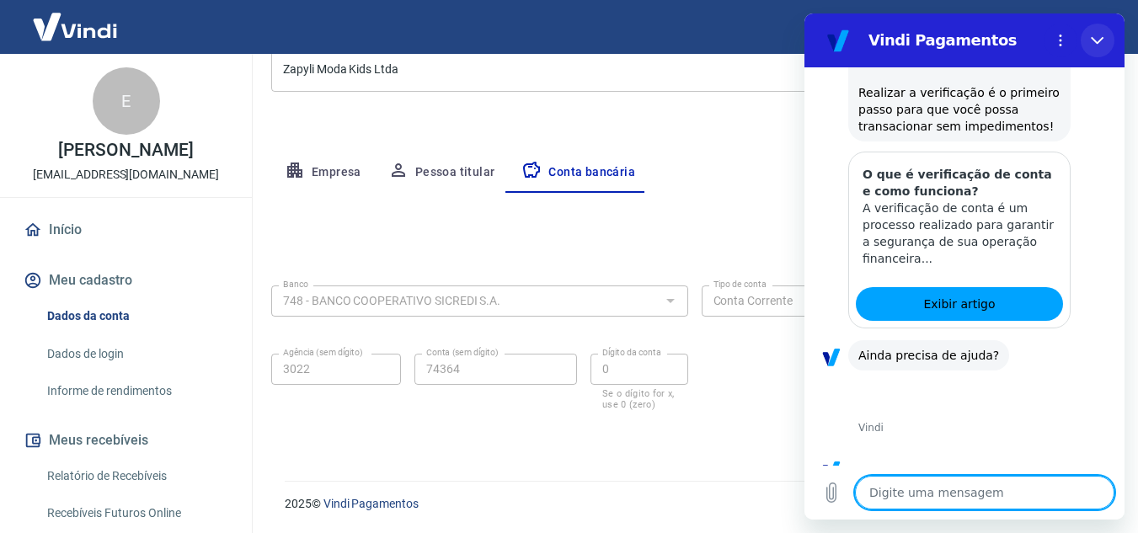
scroll to position [944, 0]
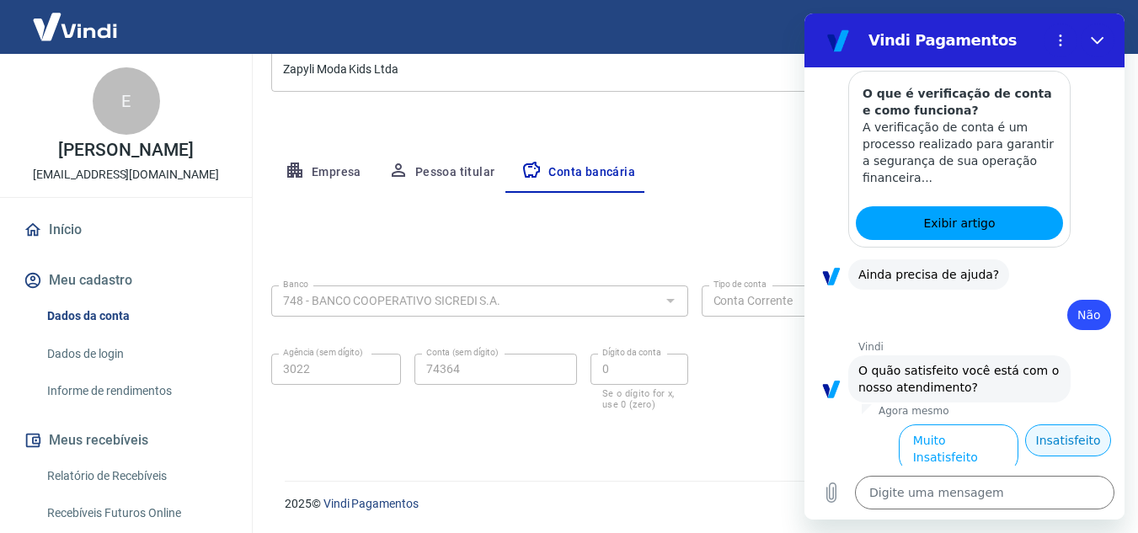
click at [1056, 425] on button "Insatisfeito" at bounding box center [1068, 441] width 86 height 32
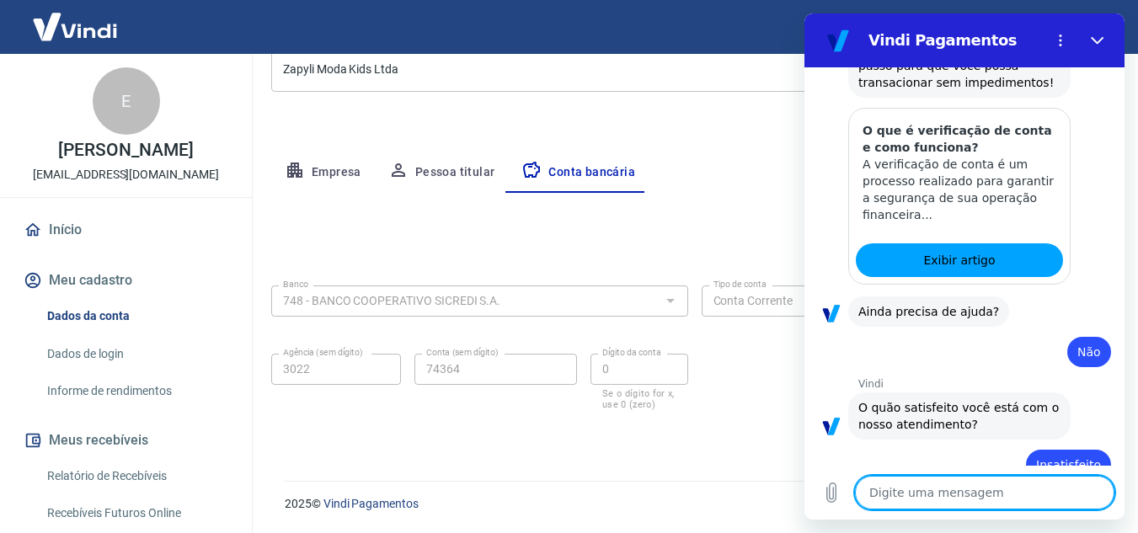
type textarea "x"
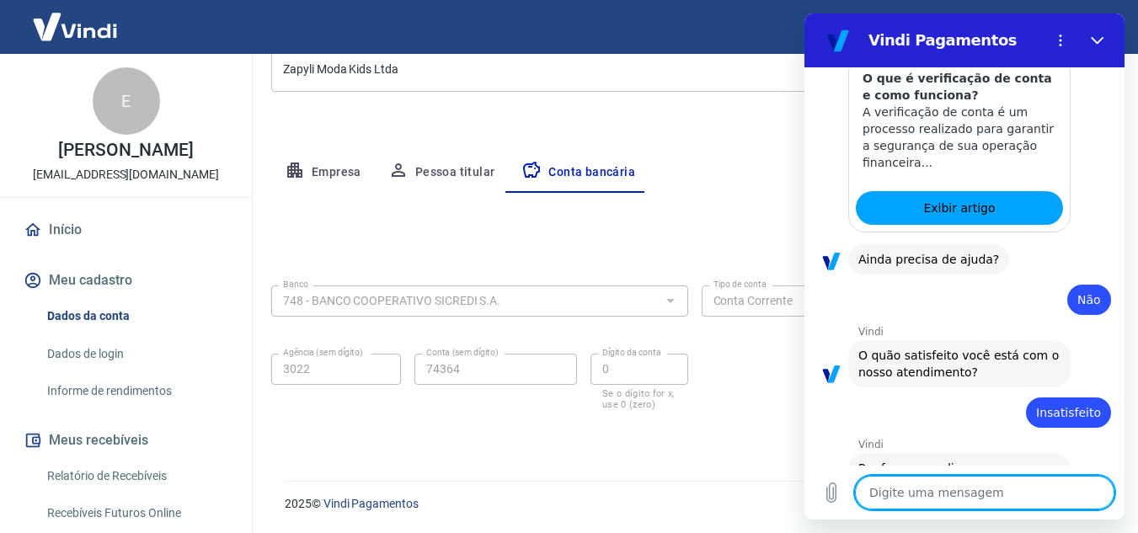
scroll to position [962, 0]
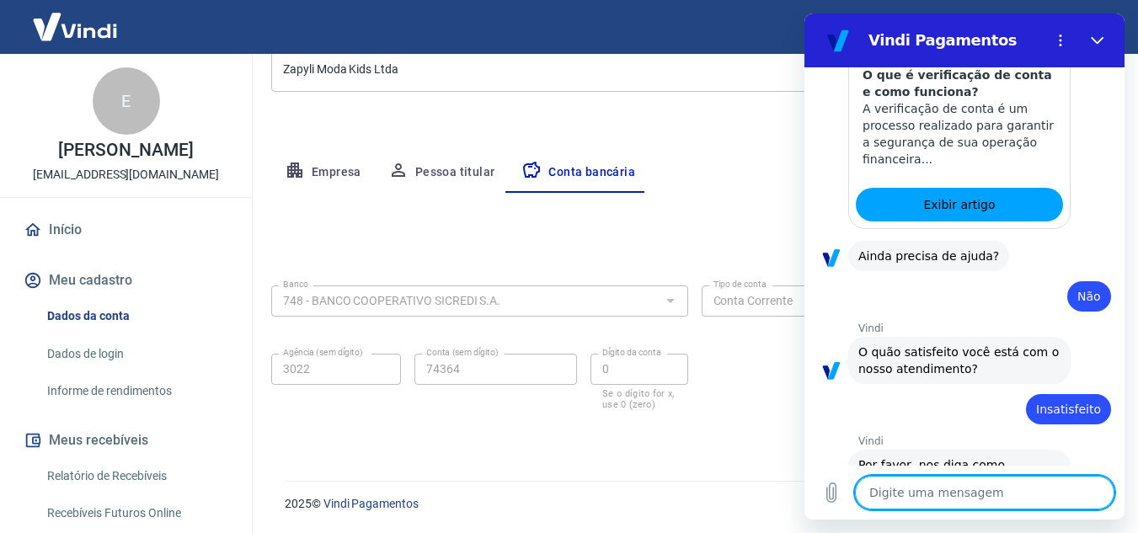
click at [935, 500] on textarea at bounding box center [984, 493] width 259 height 34
type textarea "a"
type textarea "x"
type textarea "at"
type textarea "x"
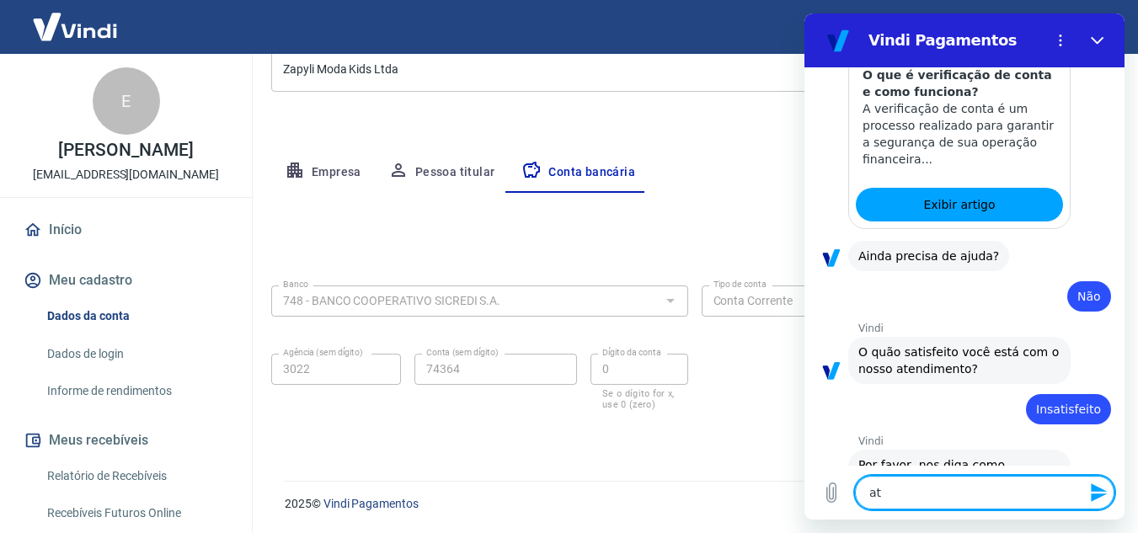
type textarea "ate"
type textarea "x"
type textarea "aten"
type textarea "x"
type textarea "atend"
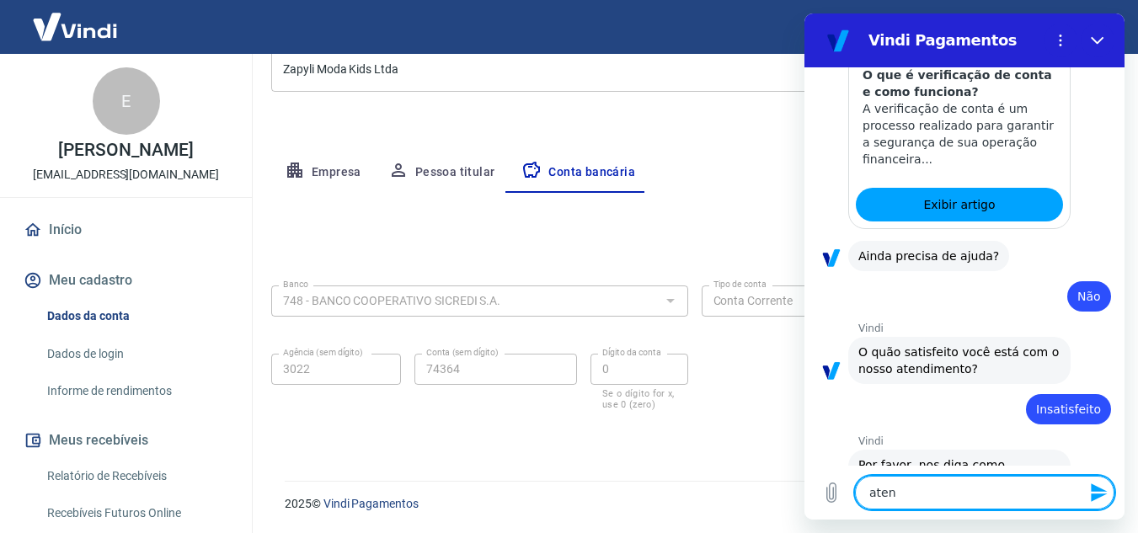
type textarea "x"
type textarea "atendi"
type textarea "x"
type textarea "atendim"
type textarea "x"
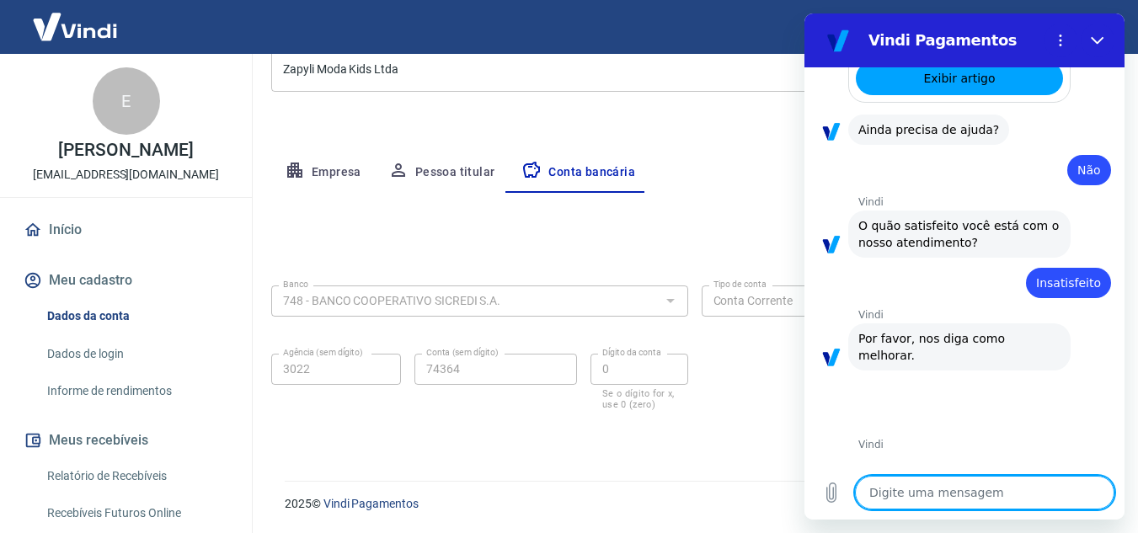
scroll to position [1092, 0]
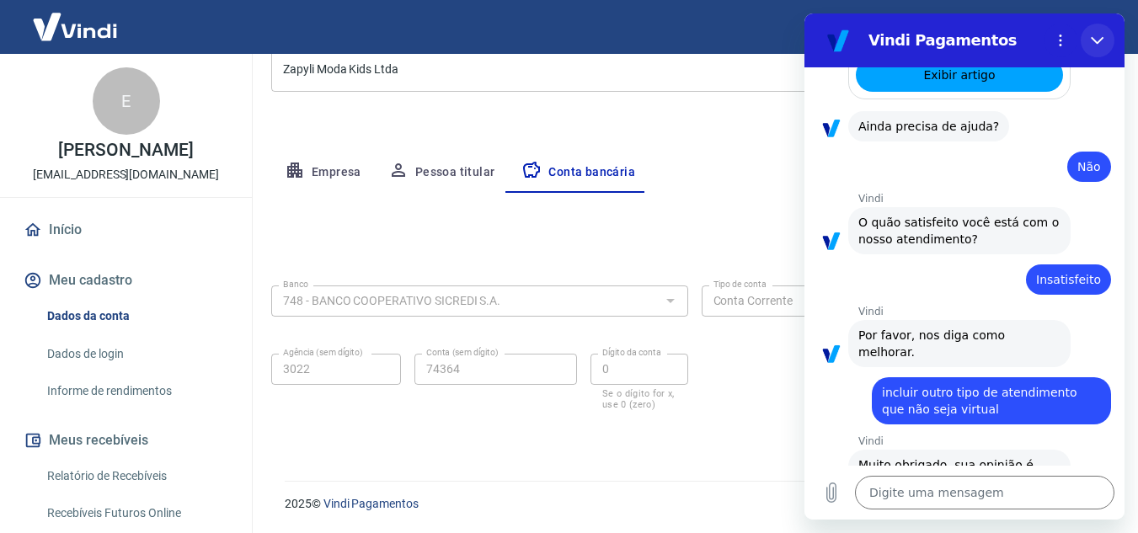
click at [1104, 34] on icon "Fechar" at bounding box center [1097, 40] width 13 height 13
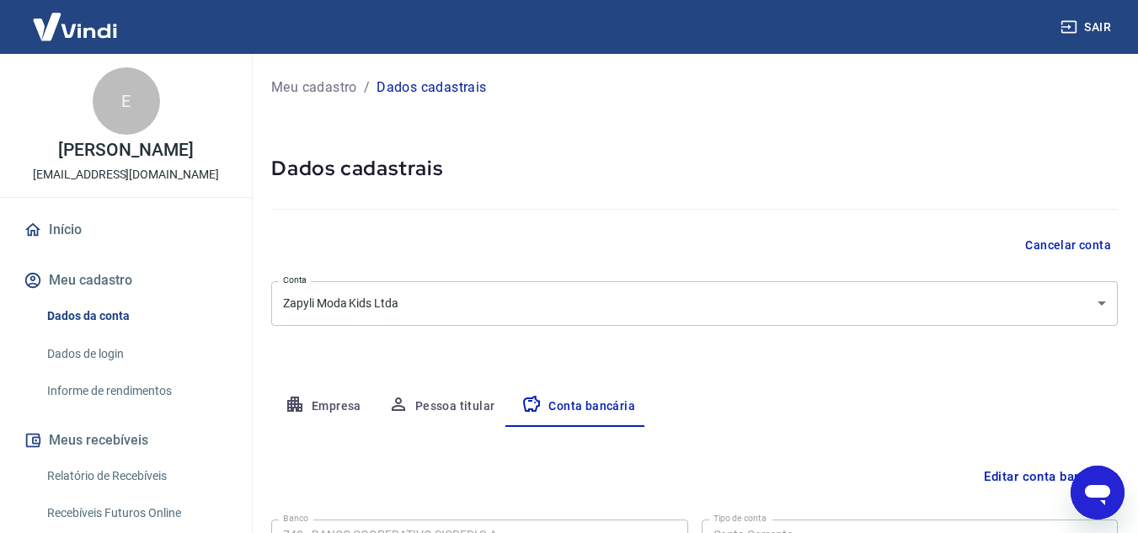
scroll to position [168, 0]
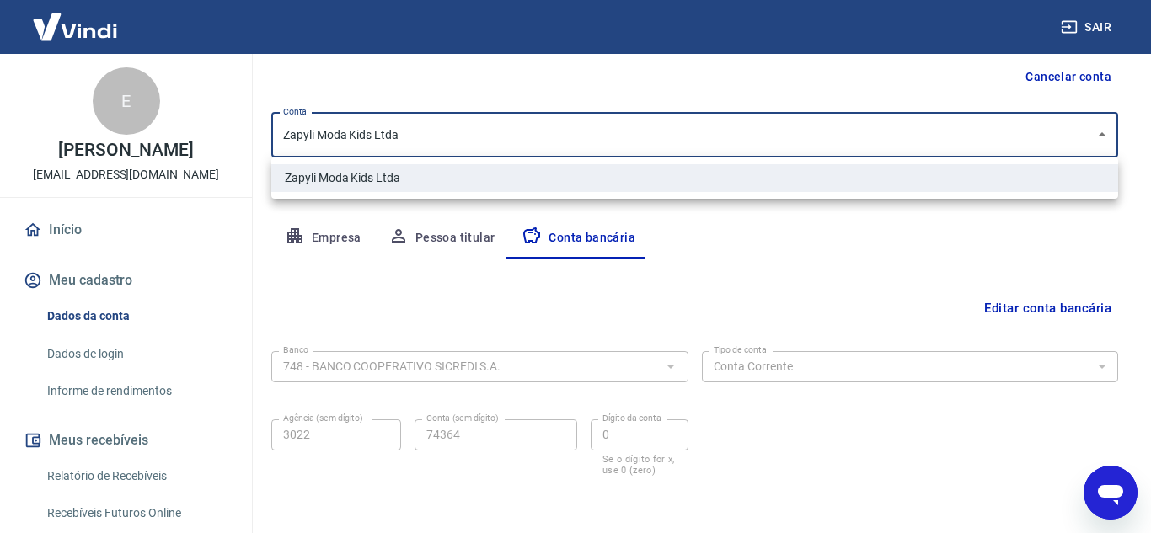
click at [1103, 136] on body "Sair E [PERSON_NAME] [PERSON_NAME][EMAIL_ADDRESS][DOMAIN_NAME] Início Meu cadas…" at bounding box center [575, 98] width 1151 height 533
click at [1103, 136] on div at bounding box center [575, 266] width 1151 height 533
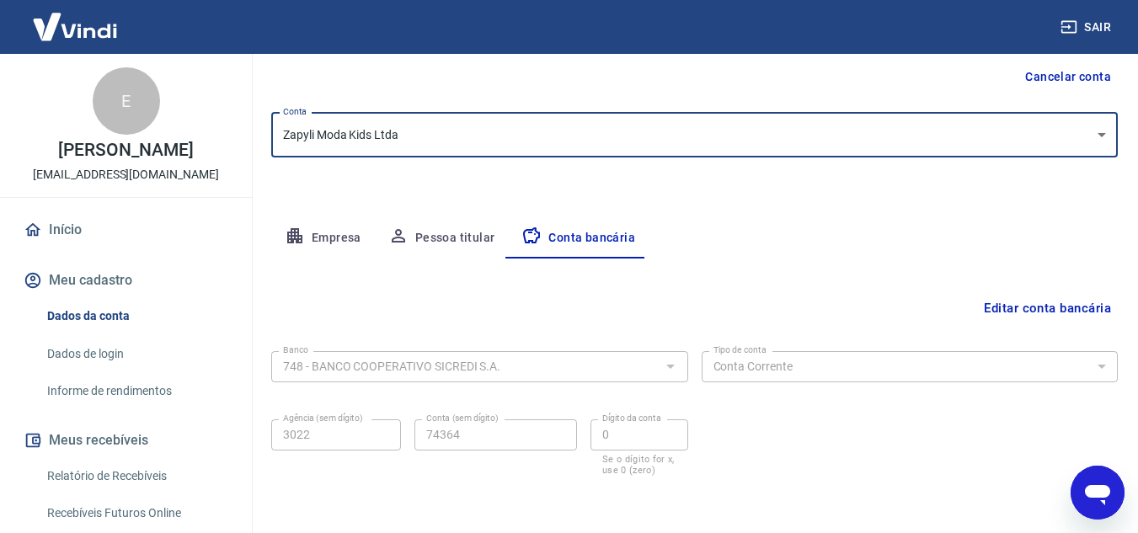
click at [798, 258] on div "Empresa Pessoa titular Conta bancária" at bounding box center [694, 238] width 847 height 40
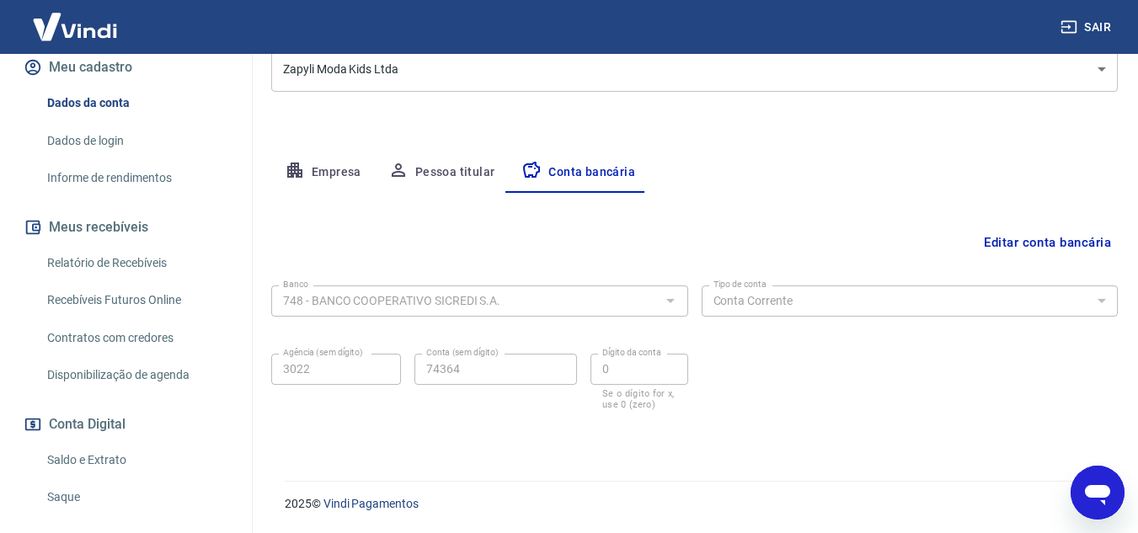
scroll to position [0, 0]
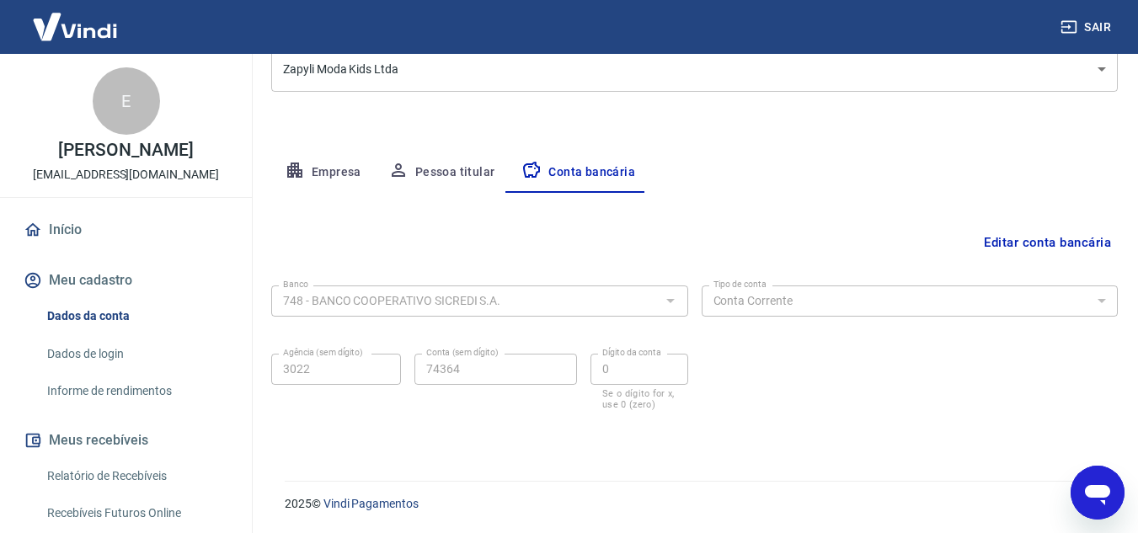
click at [1094, 20] on button "Sair" at bounding box center [1087, 27] width 61 height 31
